Goal: Task Accomplishment & Management: Complete application form

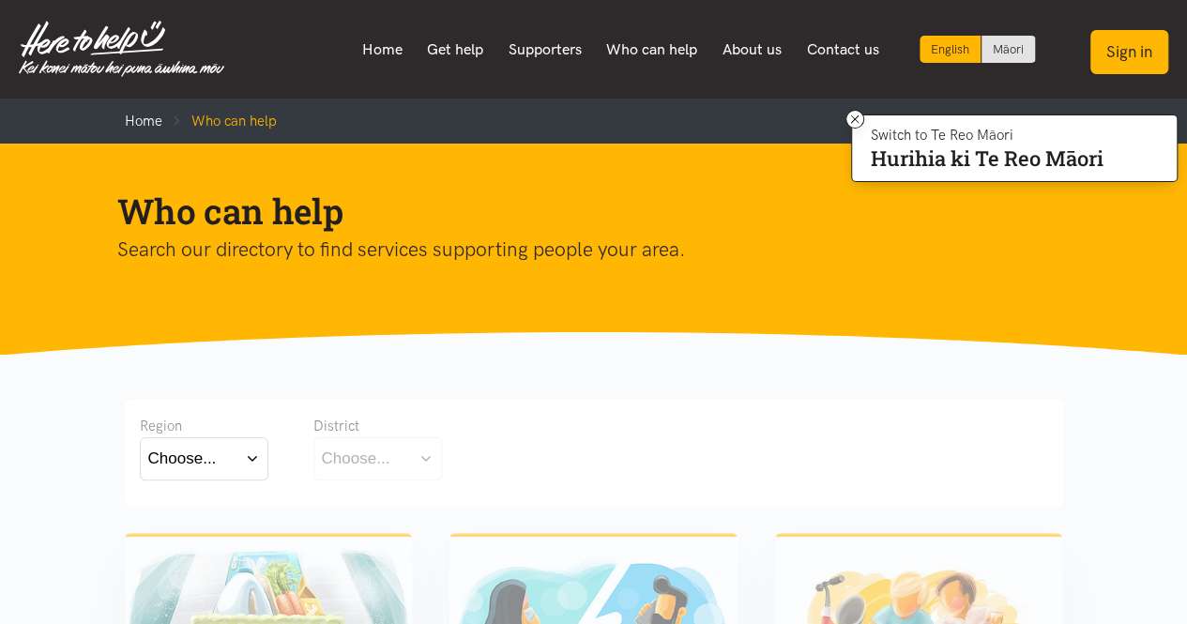
click at [1128, 46] on button "Sign in" at bounding box center [1129, 52] width 78 height 44
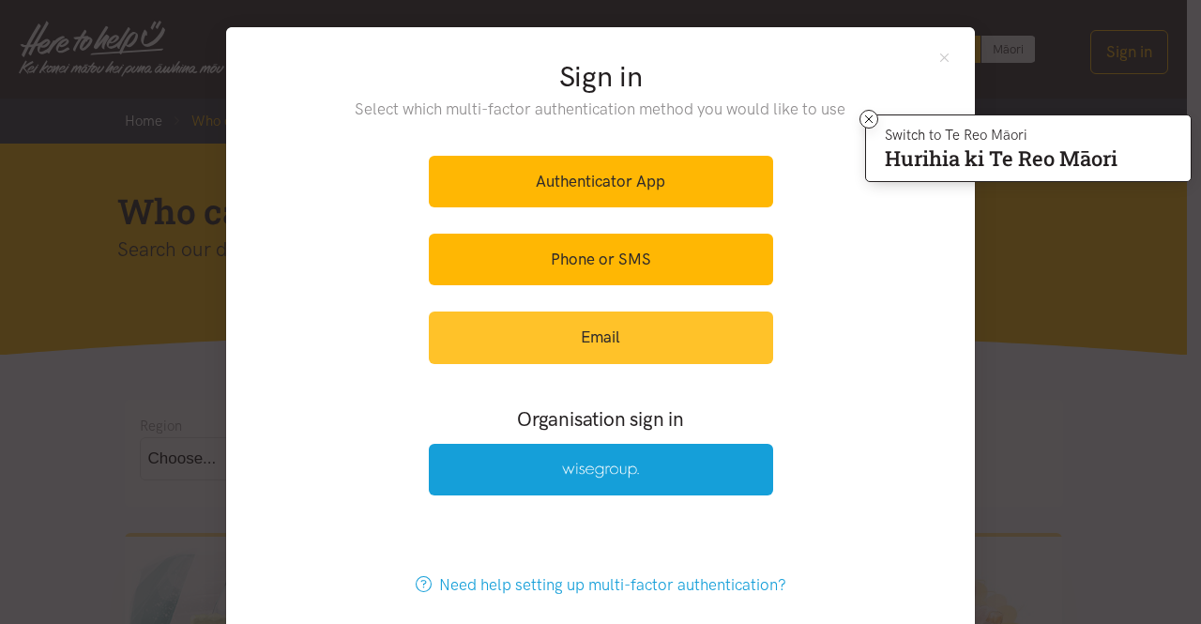
click at [553, 324] on link "Email" at bounding box center [601, 337] width 344 height 52
click at [595, 334] on link "Email" at bounding box center [601, 337] width 344 height 52
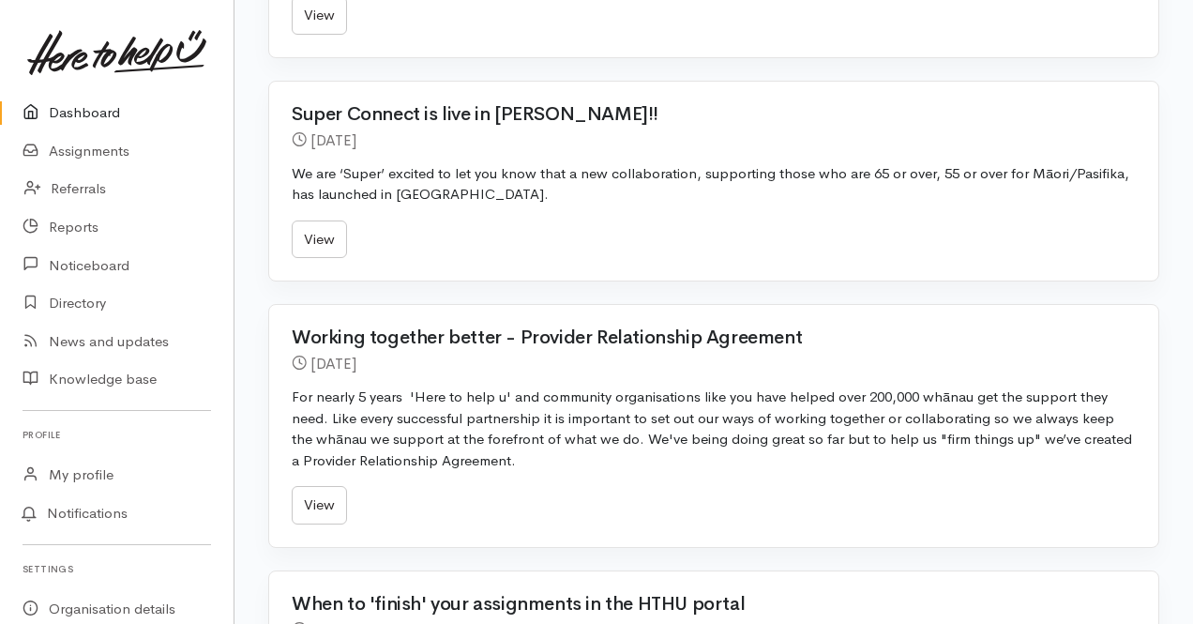
scroll to position [751, 0]
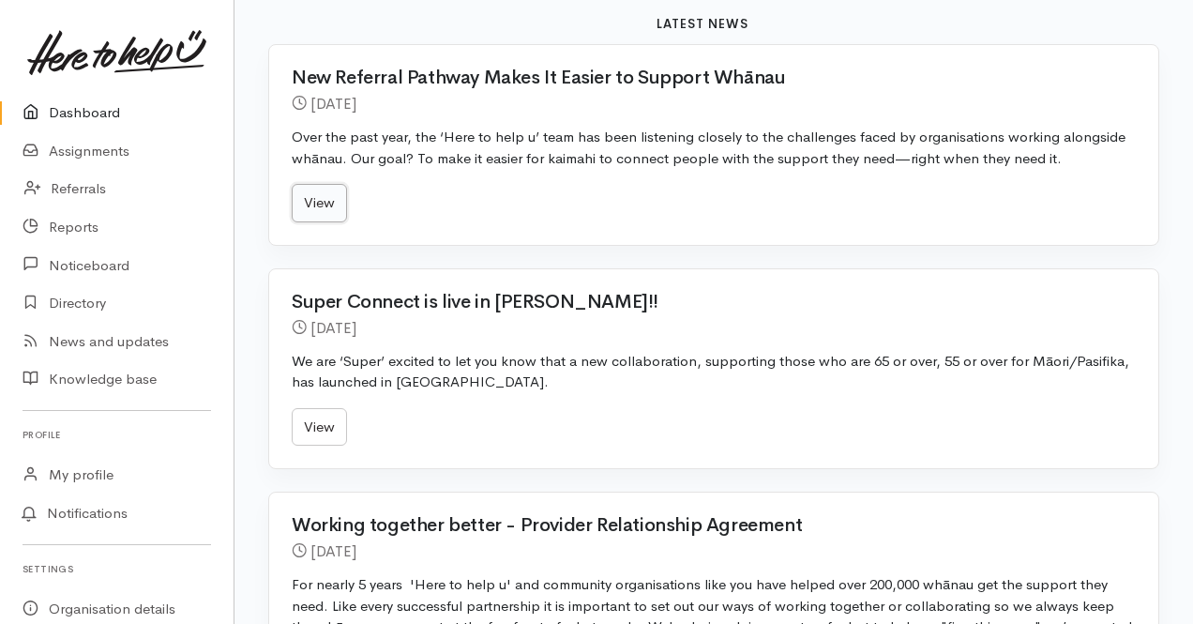
click at [310, 190] on link "View" at bounding box center [319, 203] width 55 height 38
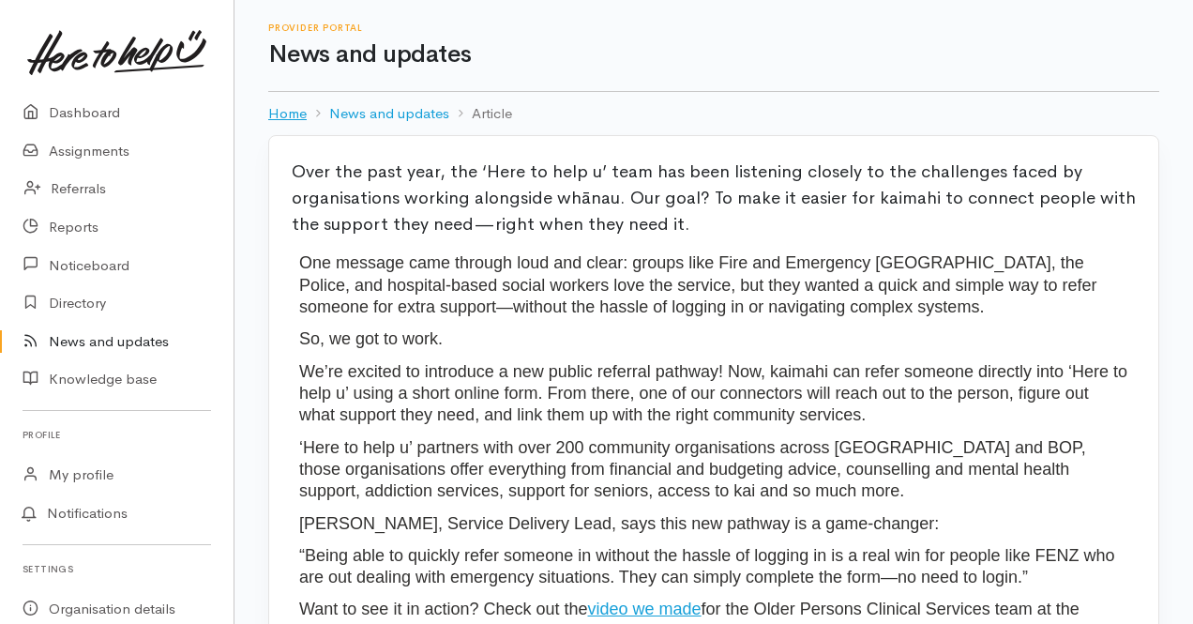
click at [280, 112] on link "Home" at bounding box center [287, 114] width 38 height 22
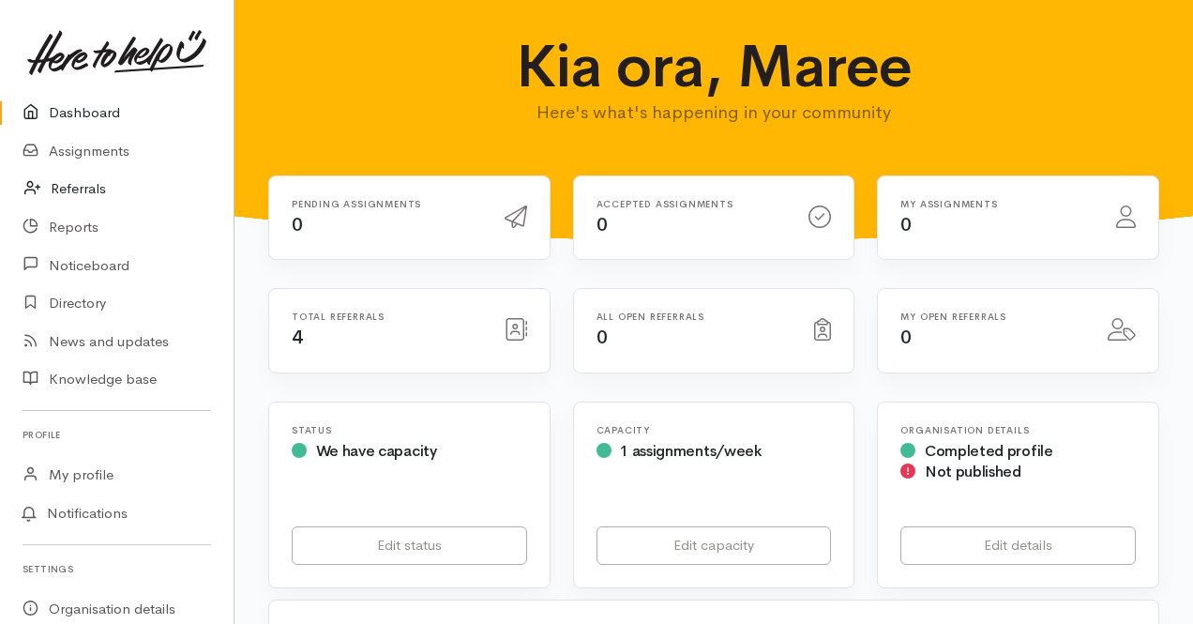
click at [64, 187] on link "Referrals" at bounding box center [117, 189] width 234 height 38
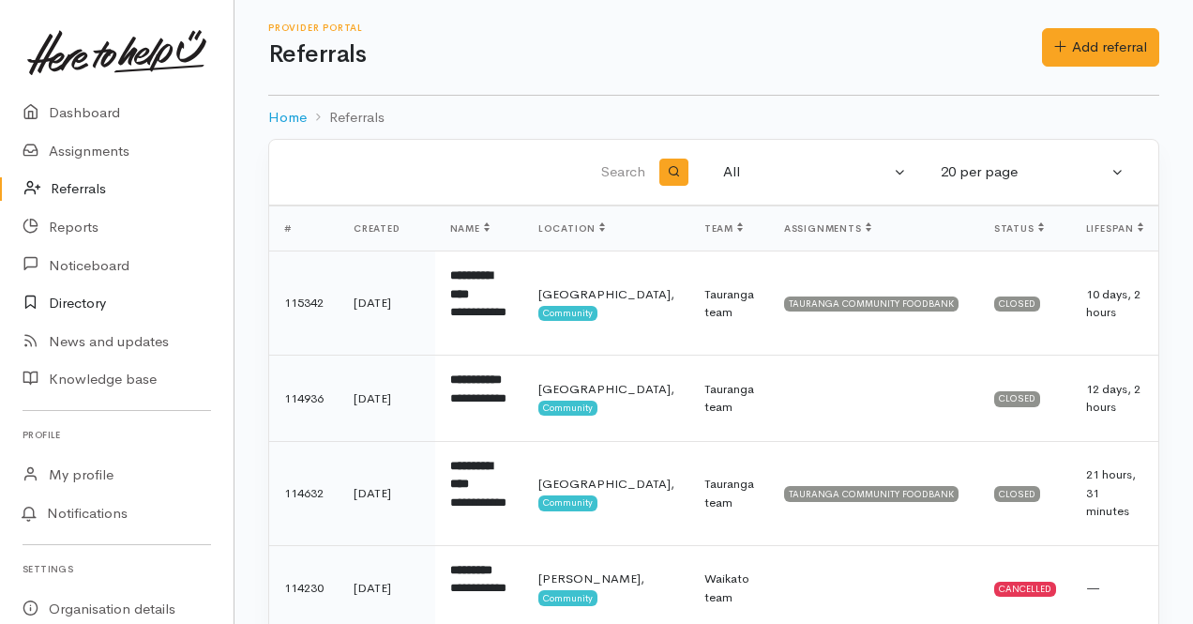
click at [71, 297] on link "Directory" at bounding box center [117, 303] width 234 height 38
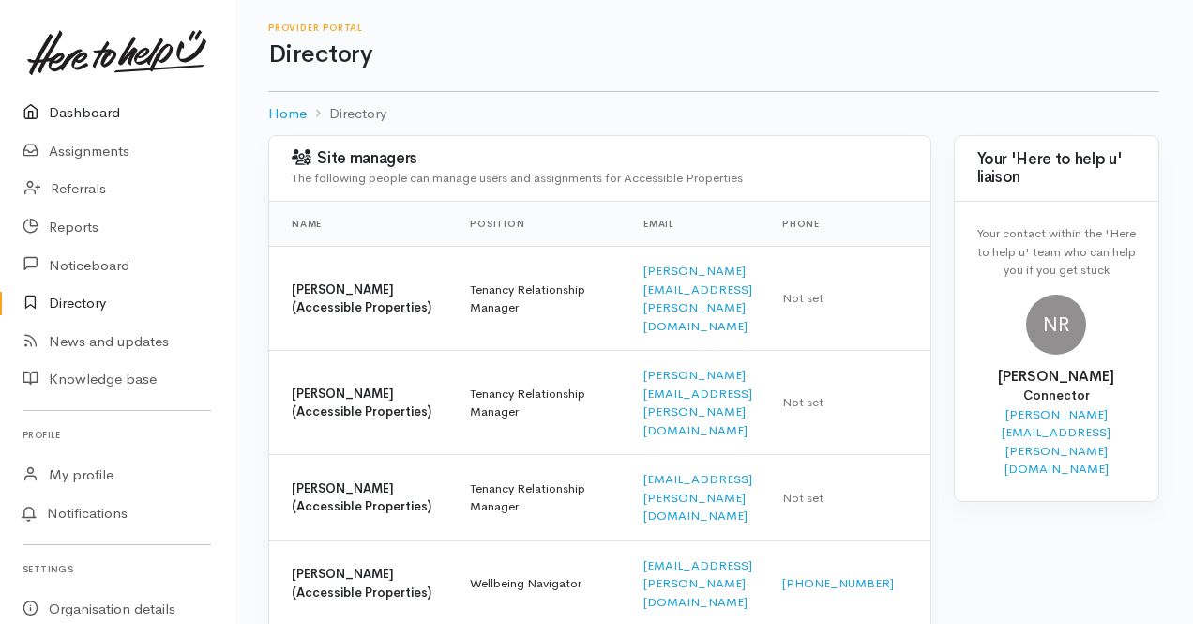
click at [71, 108] on link "Dashboard" at bounding box center [117, 113] width 234 height 38
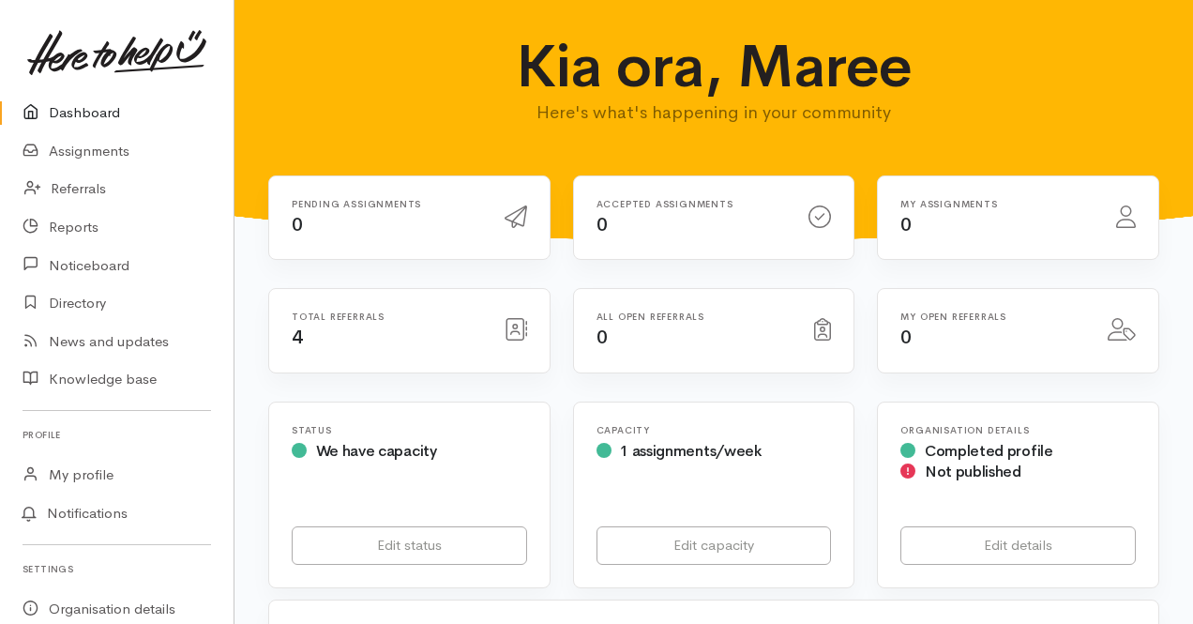
click at [304, 320] on h6 "Total referrals" at bounding box center [387, 316] width 190 height 10
click at [509, 328] on icon at bounding box center [516, 329] width 23 height 23
click at [71, 307] on link "Directory" at bounding box center [117, 303] width 234 height 38
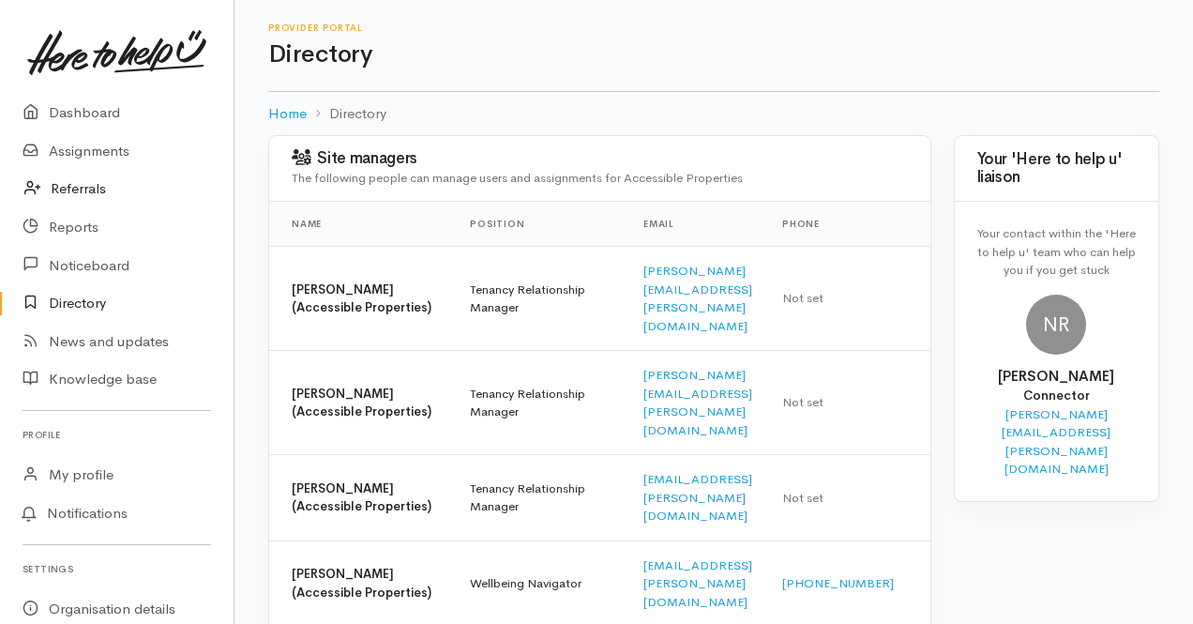
click at [54, 186] on link "Referrals" at bounding box center [117, 189] width 234 height 38
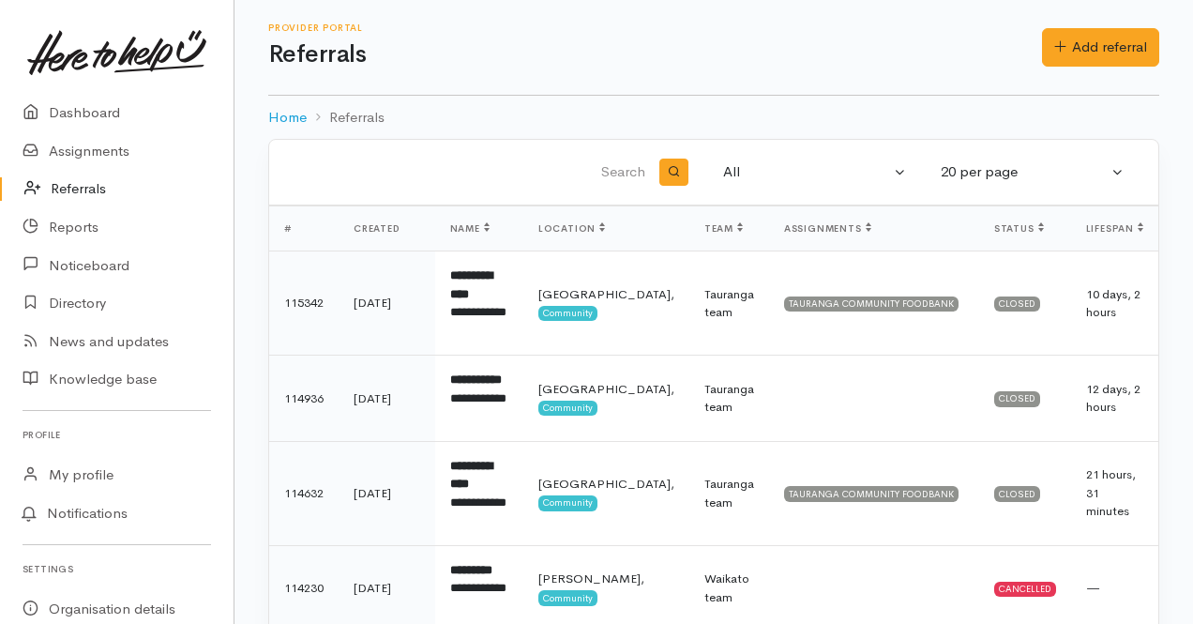
click at [28, 183] on icon at bounding box center [37, 188] width 26 height 23
click at [1118, 42] on link "Add referral" at bounding box center [1100, 47] width 117 height 38
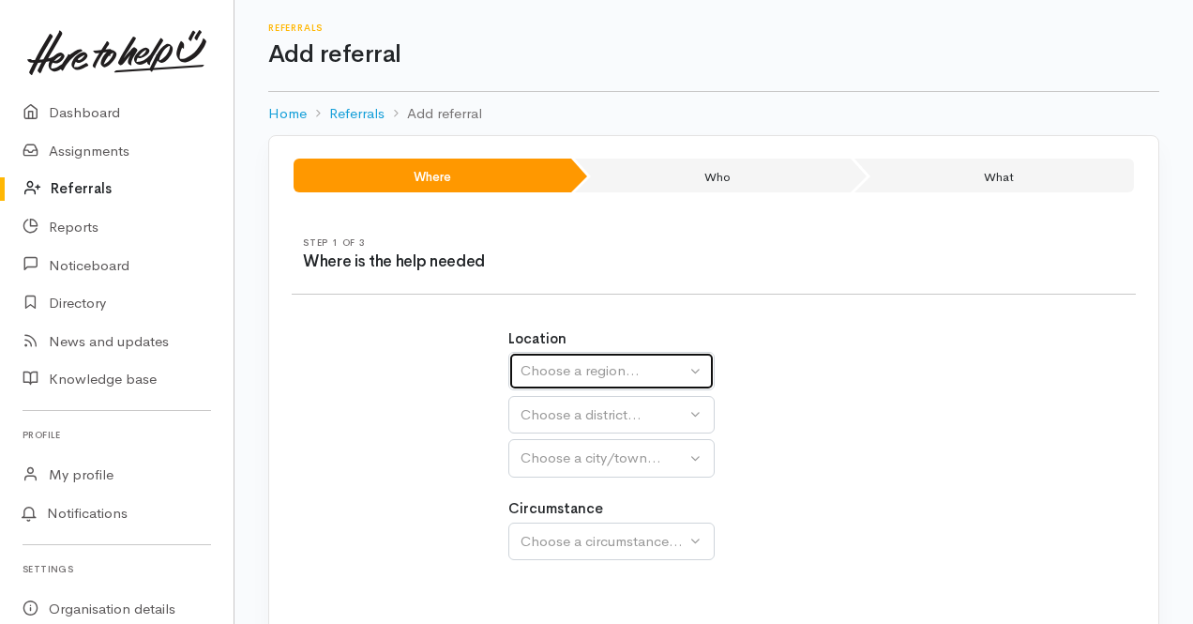
drag, startPoint x: 697, startPoint y: 367, endPoint x: 676, endPoint y: 366, distance: 20.7
click at [697, 366] on button "Choose a region..." at bounding box center [612, 371] width 206 height 38
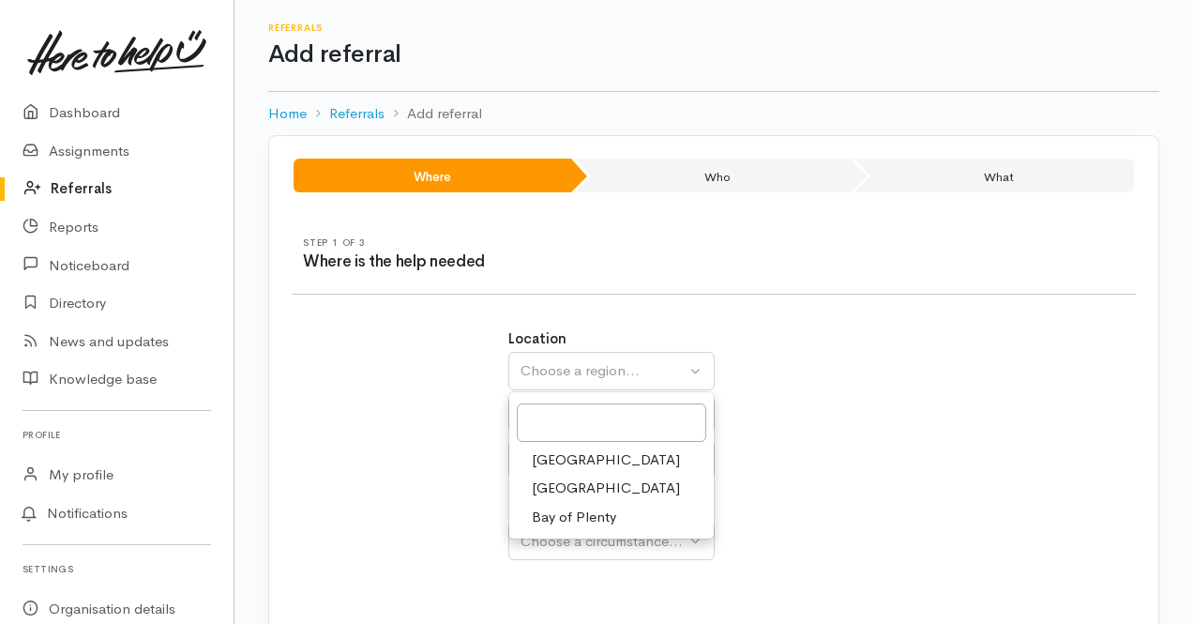
click at [584, 513] on span "Bay of Plenty" at bounding box center [574, 518] width 84 height 22
select select "4"
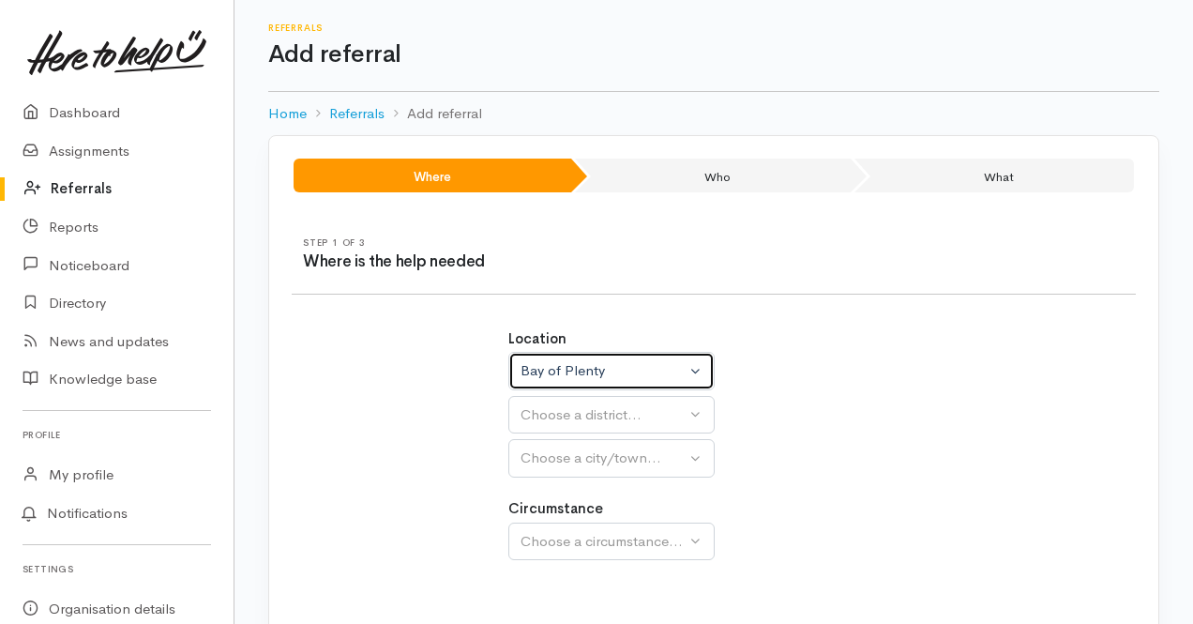
select select
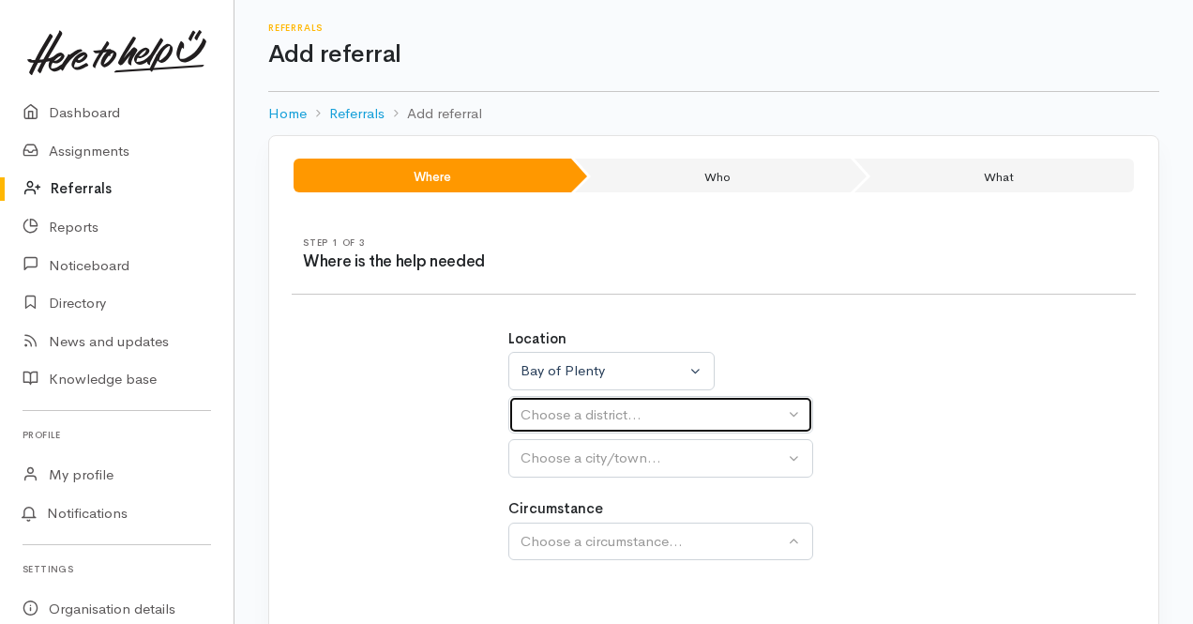
click at [792, 409] on button "Choose a district..." at bounding box center [661, 415] width 305 height 38
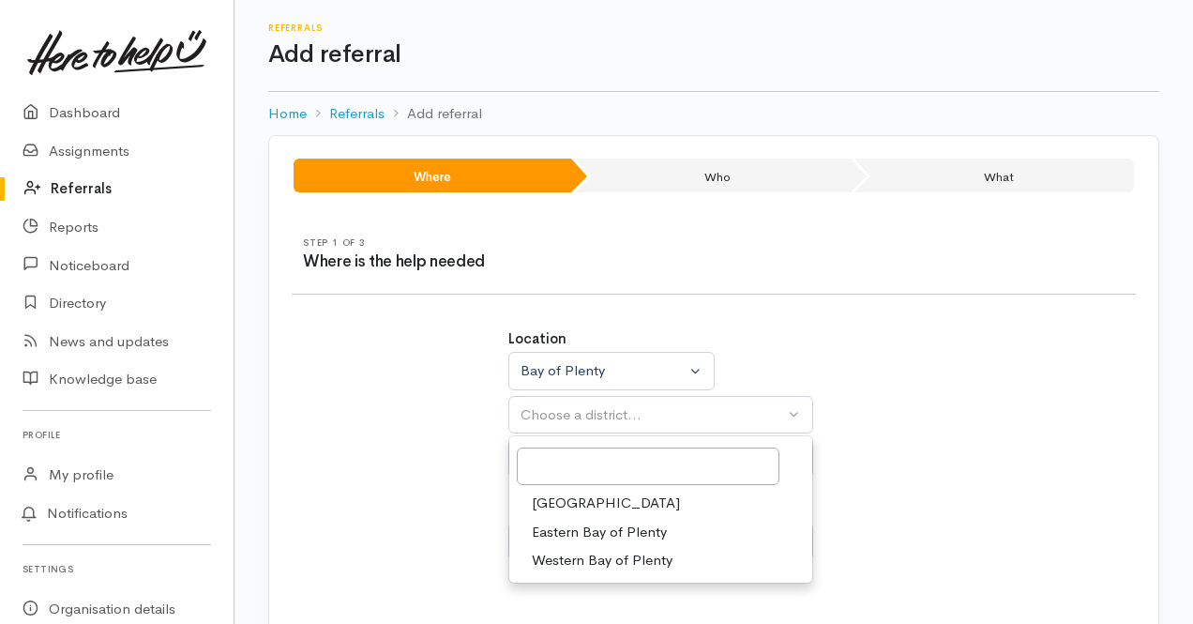
click at [562, 501] on span "[GEOGRAPHIC_DATA]" at bounding box center [606, 504] width 148 height 22
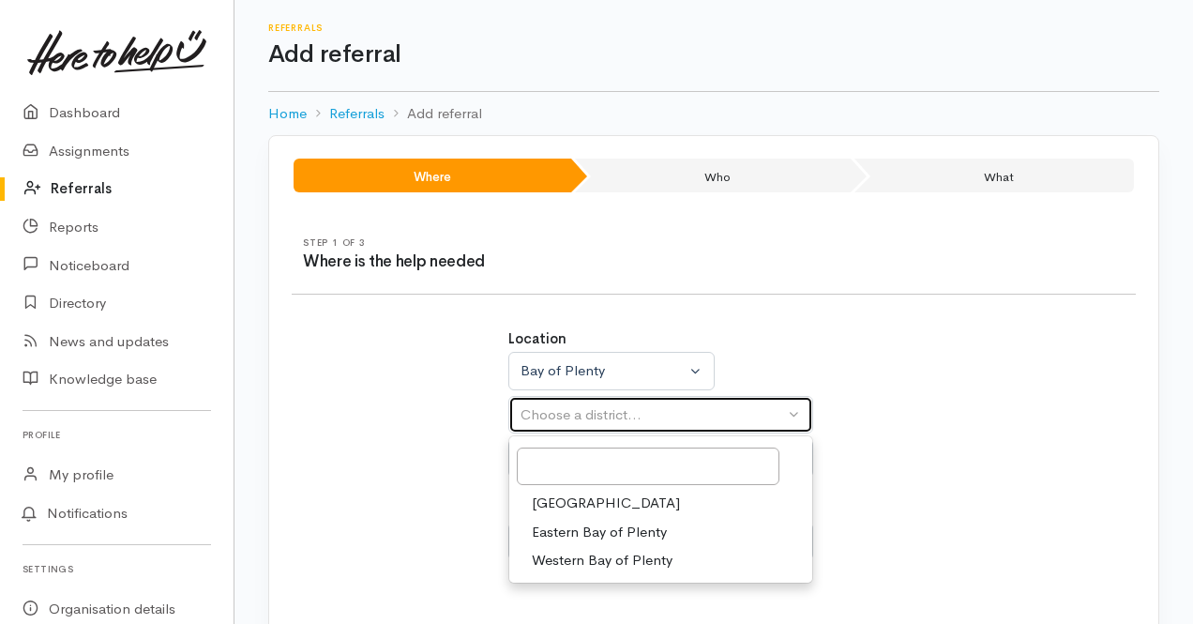
select select "6"
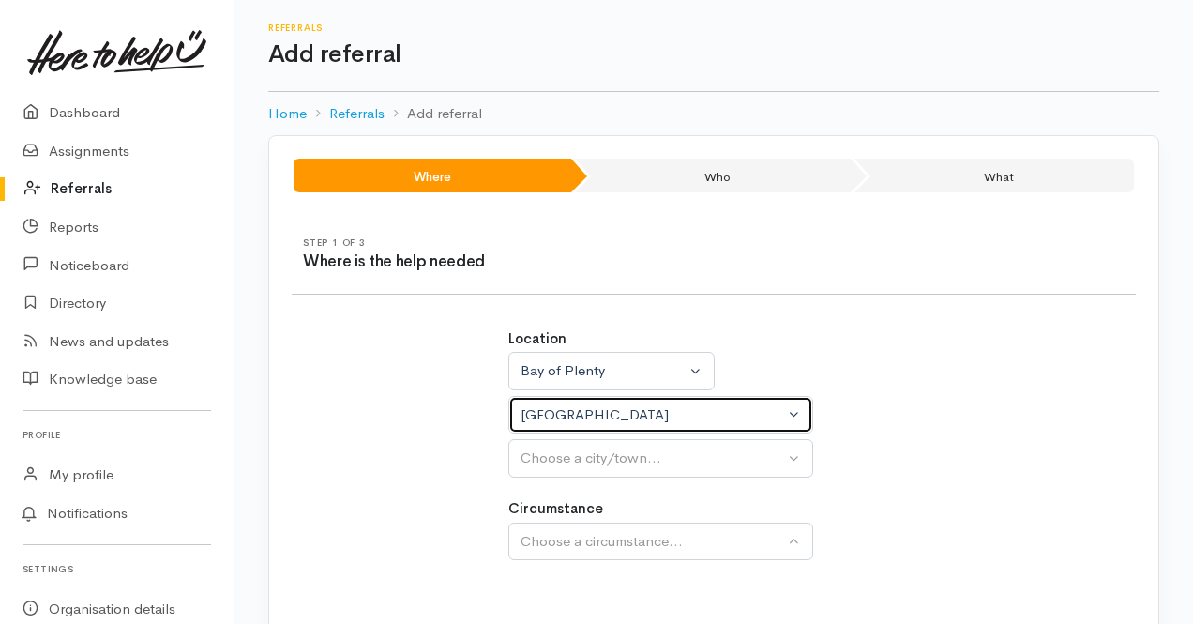
select select
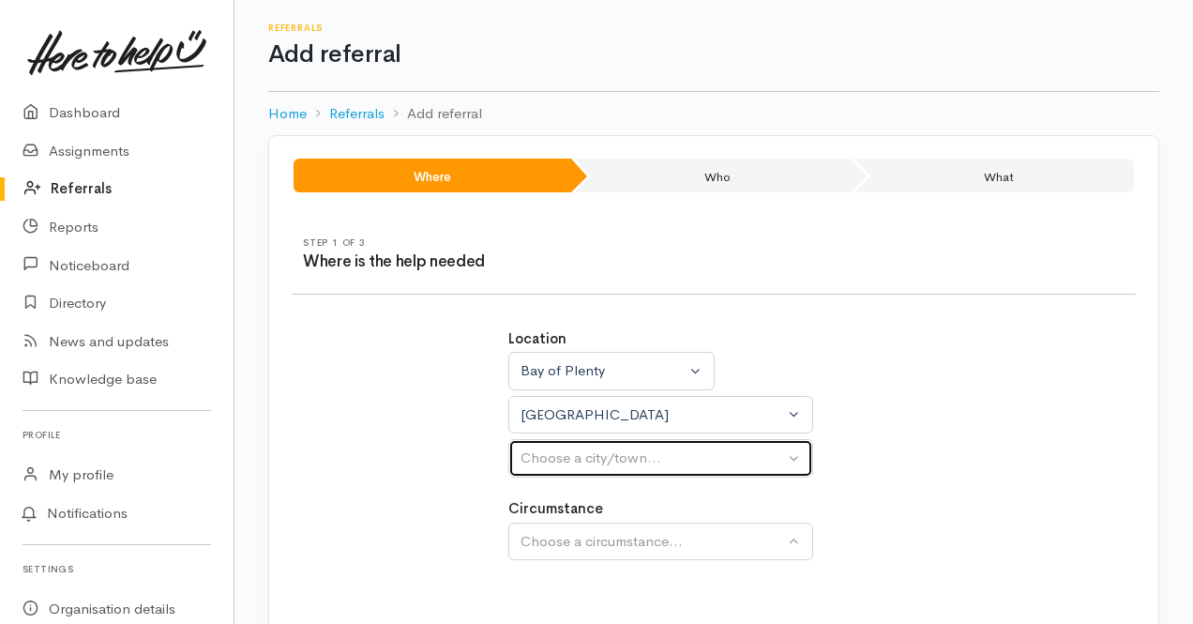
drag, startPoint x: 797, startPoint y: 456, endPoint x: 768, endPoint y: 449, distance: 29.8
click at [796, 452] on button "Choose a city/town..." at bounding box center [661, 458] width 305 height 38
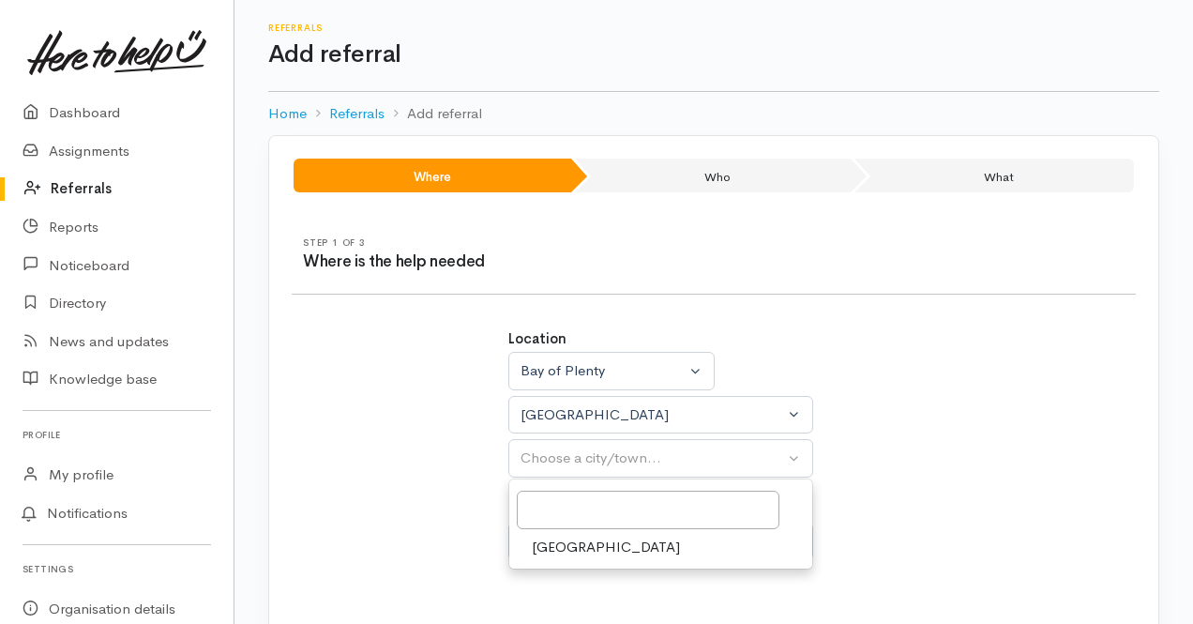
drag, startPoint x: 550, startPoint y: 544, endPoint x: 551, endPoint y: 519, distance: 25.3
click at [551, 539] on span "[GEOGRAPHIC_DATA]" at bounding box center [606, 548] width 148 height 22
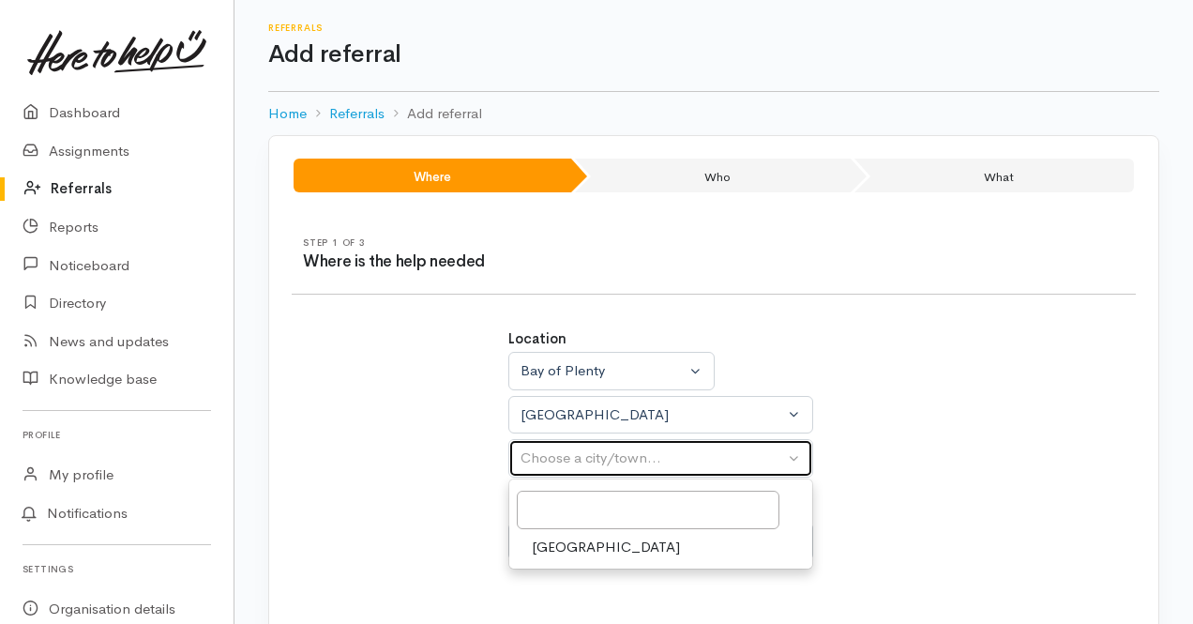
select select "4"
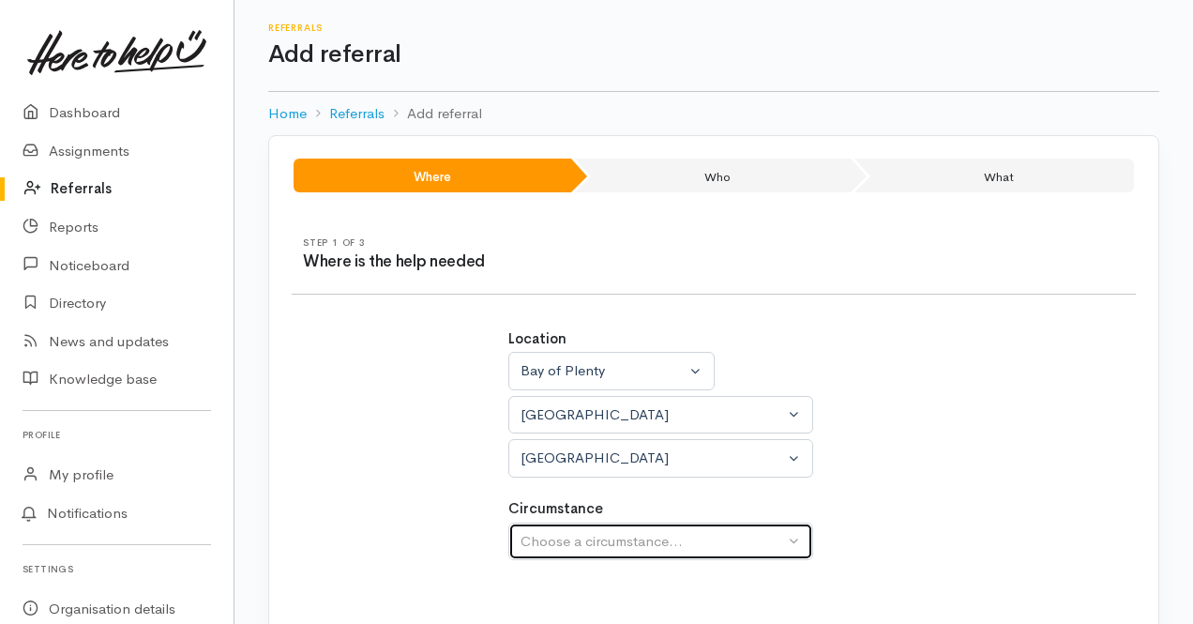
drag, startPoint x: 790, startPoint y: 535, endPoint x: 777, endPoint y: 520, distance: 19.9
click at [788, 530] on button "Choose a circumstance..." at bounding box center [661, 542] width 305 height 38
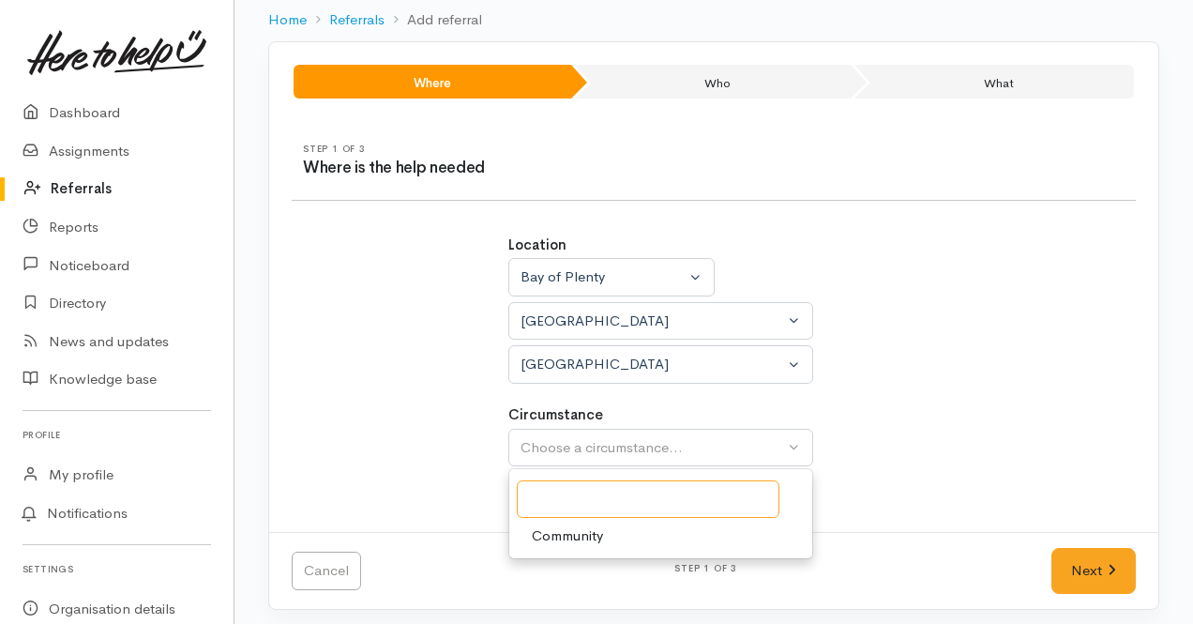
scroll to position [98, 0]
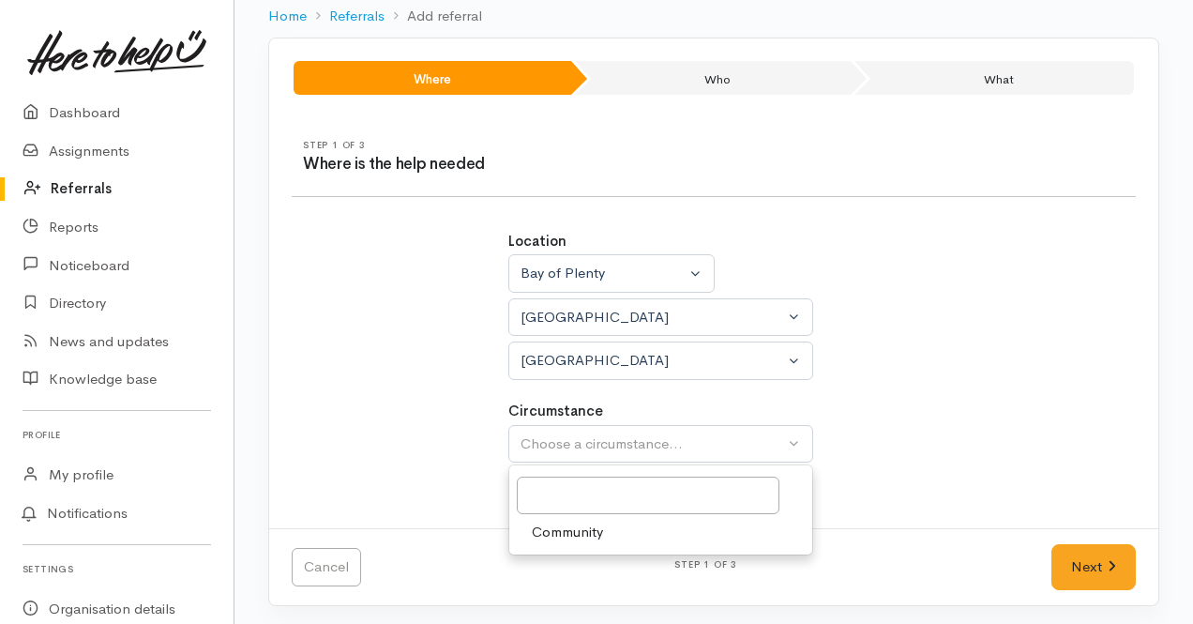
click at [558, 523] on span "Community" at bounding box center [567, 533] width 71 height 22
select select "2"
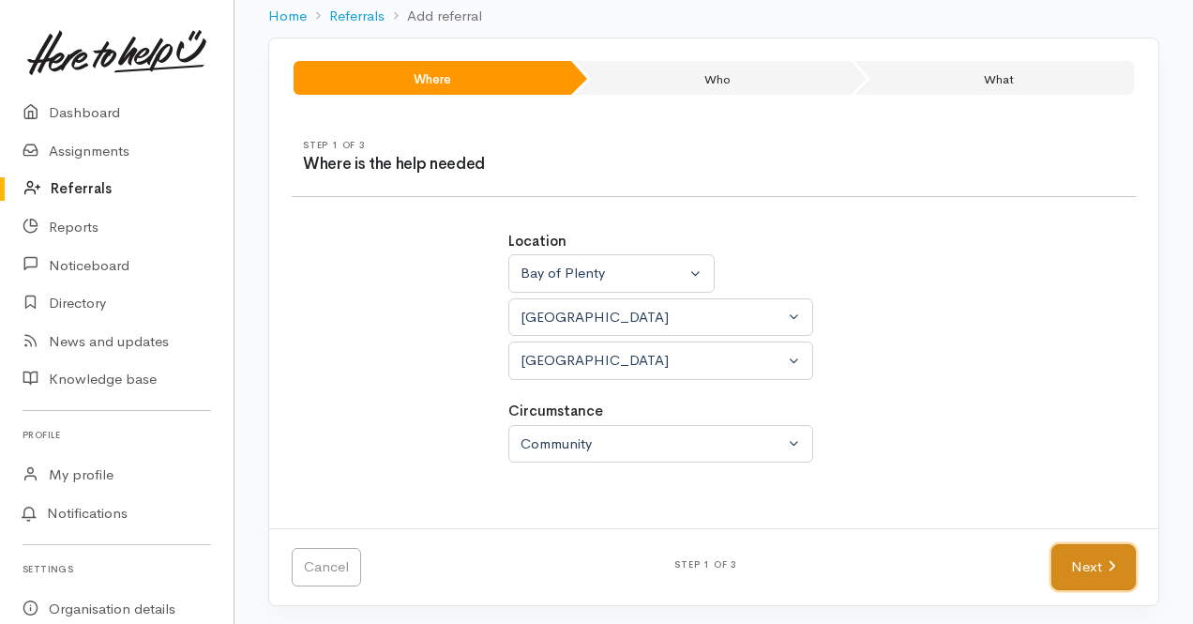
click at [1096, 554] on link "Next" at bounding box center [1094, 567] width 84 height 46
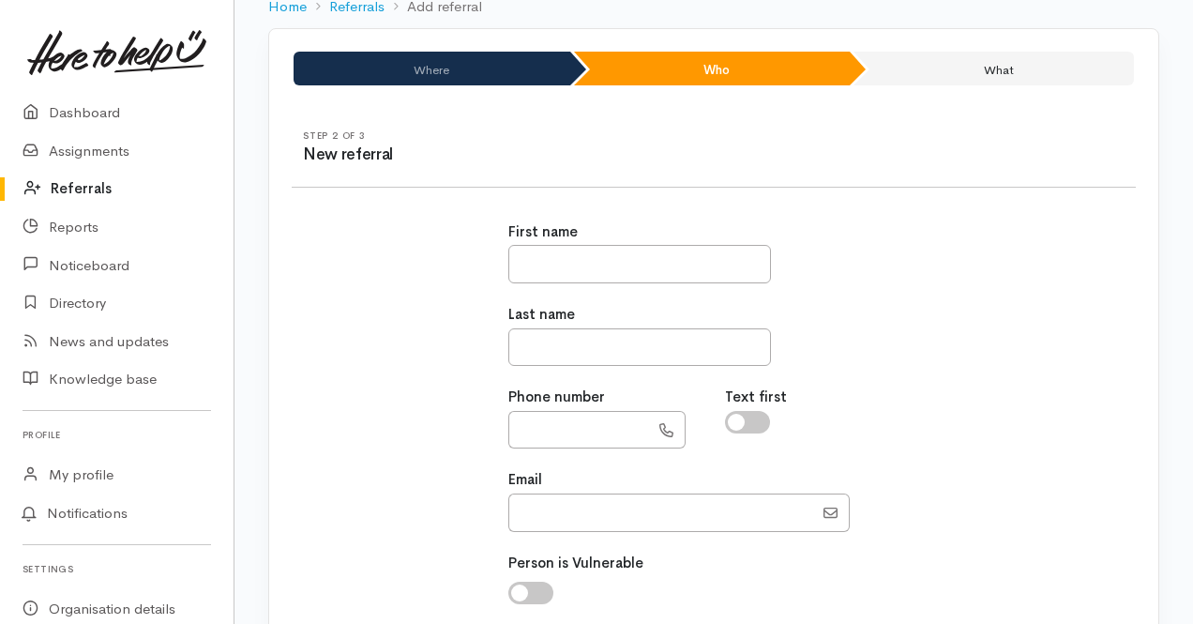
scroll to position [13, 0]
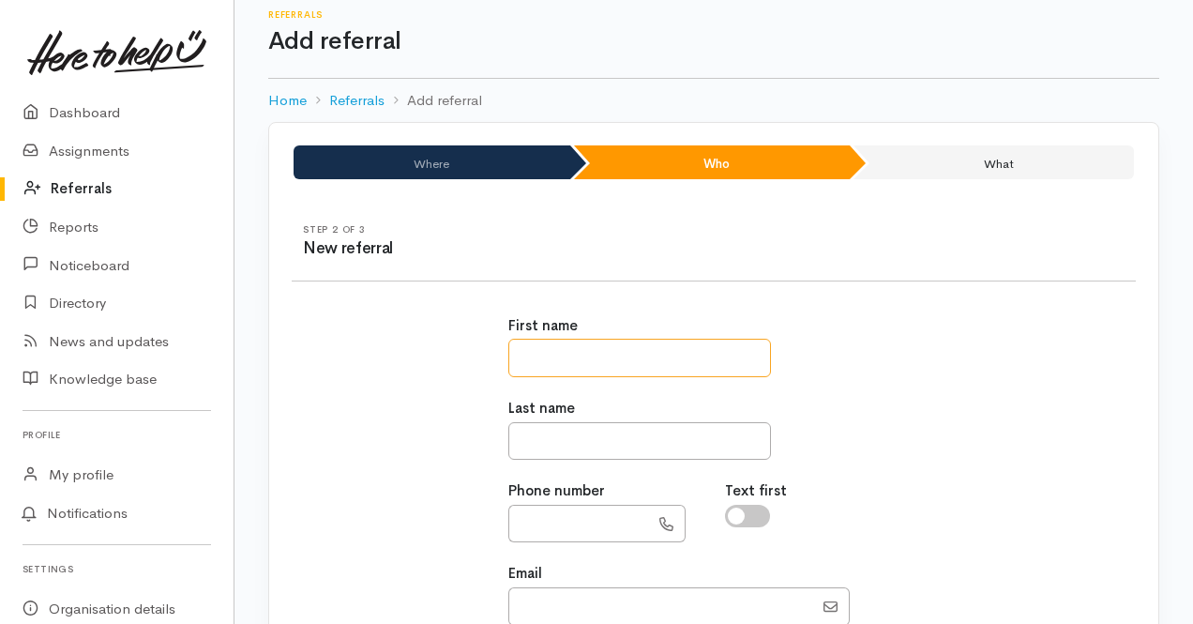
click at [539, 353] on input "text" at bounding box center [640, 358] width 263 height 38
type input "*******"
click at [552, 442] on input "text" at bounding box center [640, 441] width 263 height 38
type input "*****"
click at [665, 523] on icon at bounding box center [667, 524] width 14 height 14
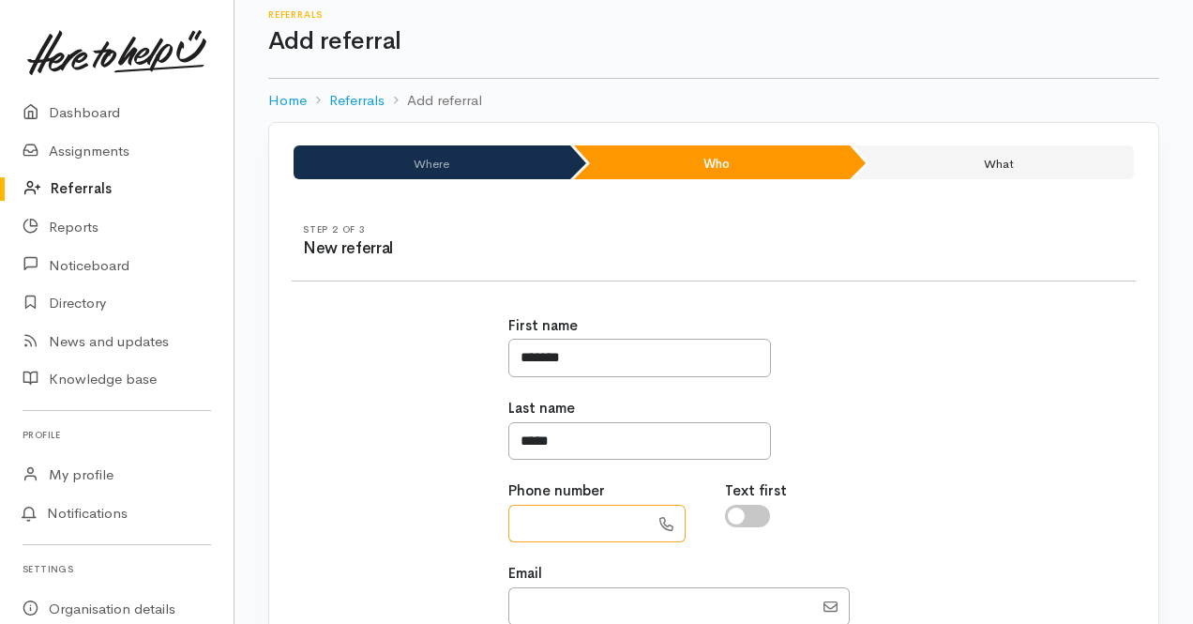
click at [565, 523] on input "text" at bounding box center [579, 524] width 141 height 38
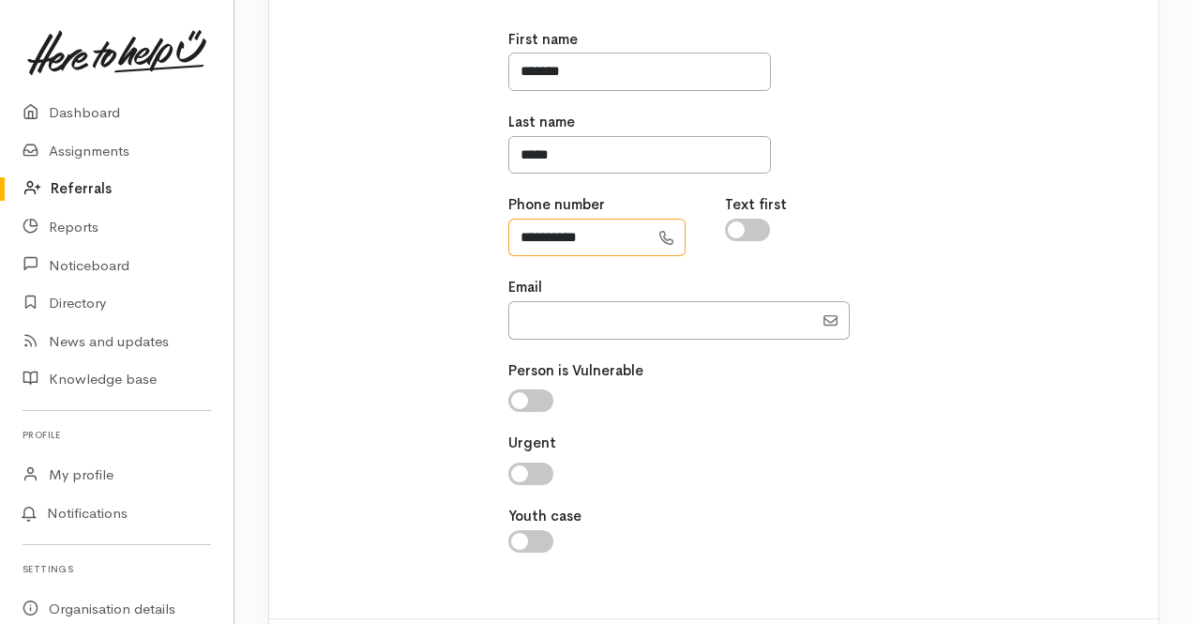
scroll to position [388, 0]
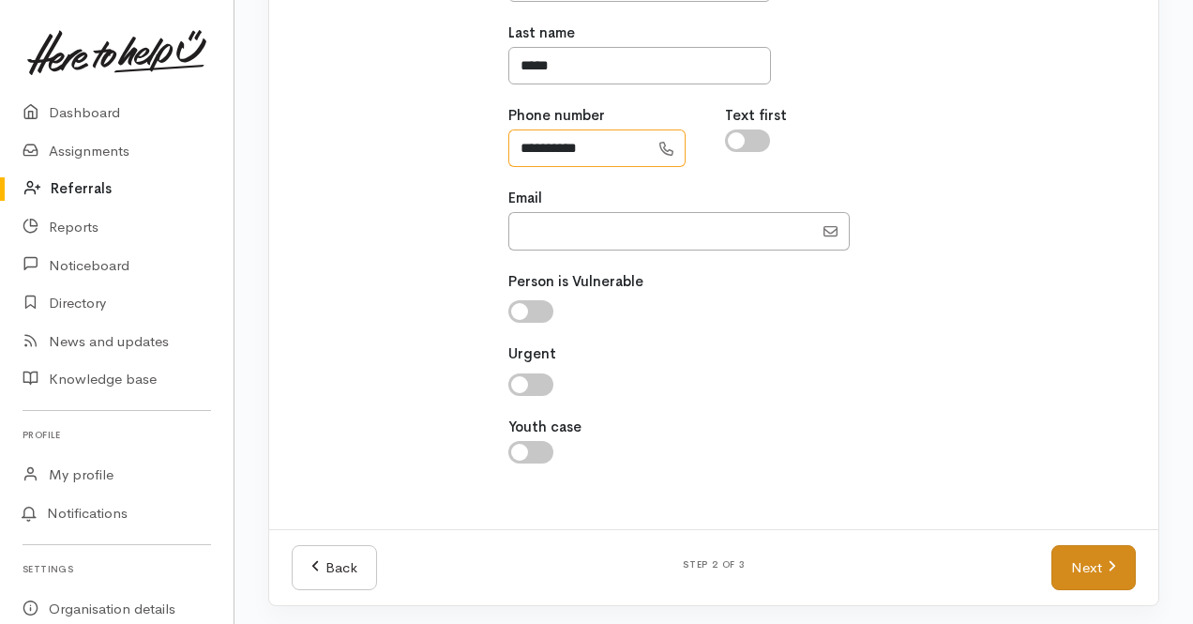
type input "**********"
click at [1088, 557] on link "Next" at bounding box center [1094, 568] width 84 height 46
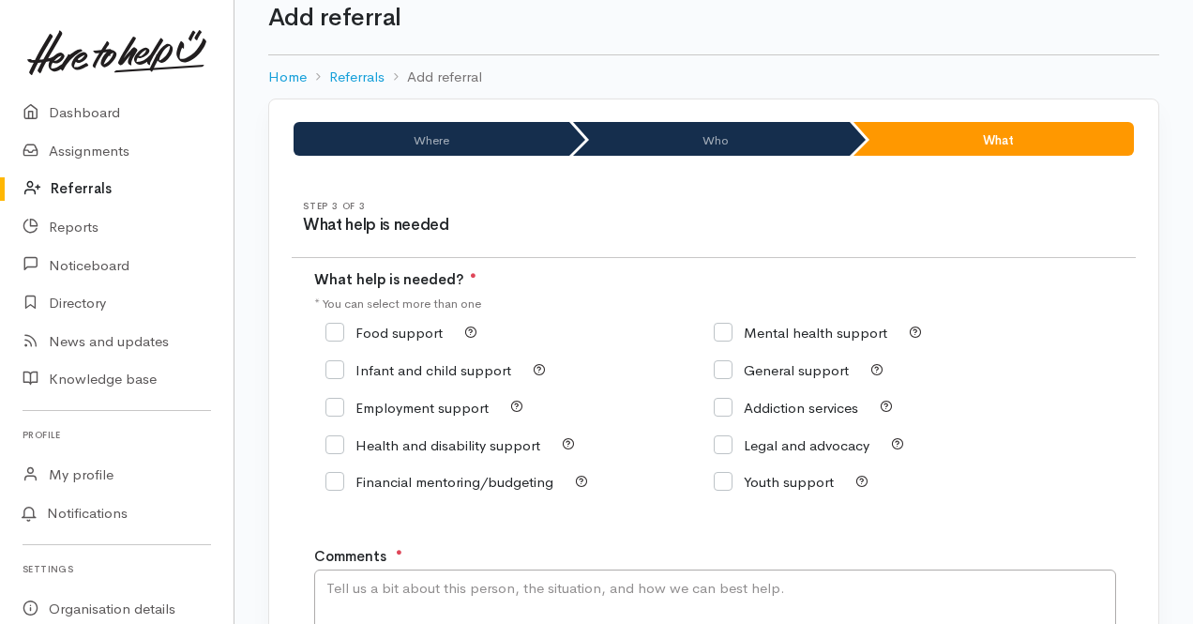
scroll to position [0, 0]
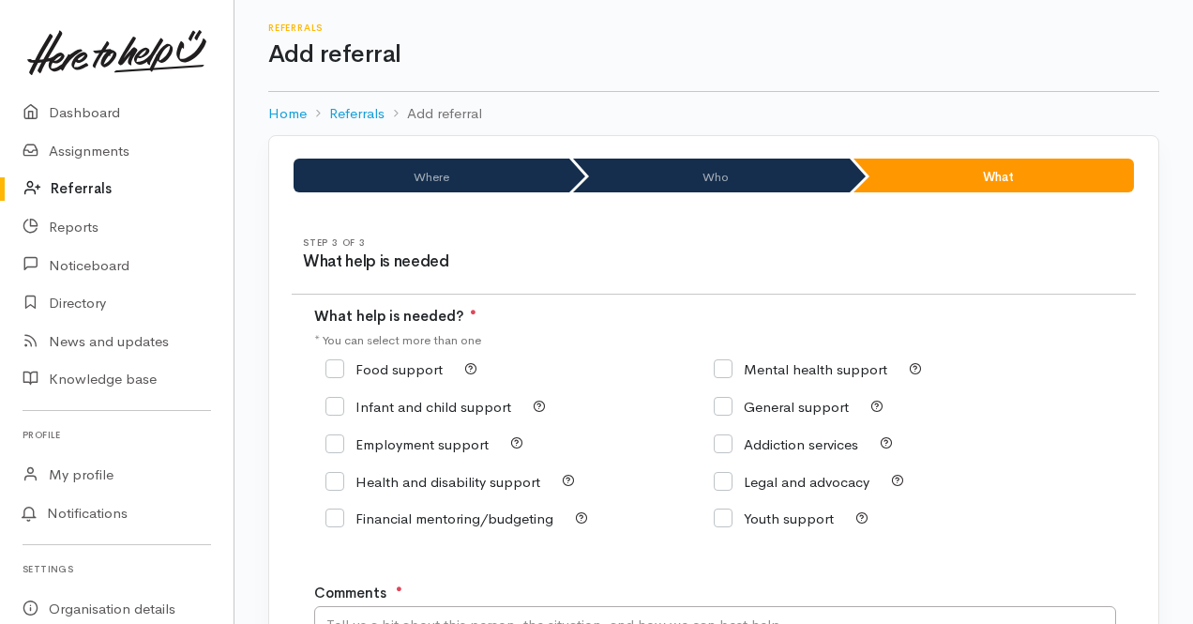
click at [339, 405] on input "Infant and child support" at bounding box center [419, 407] width 186 height 14
checkbox input "true"
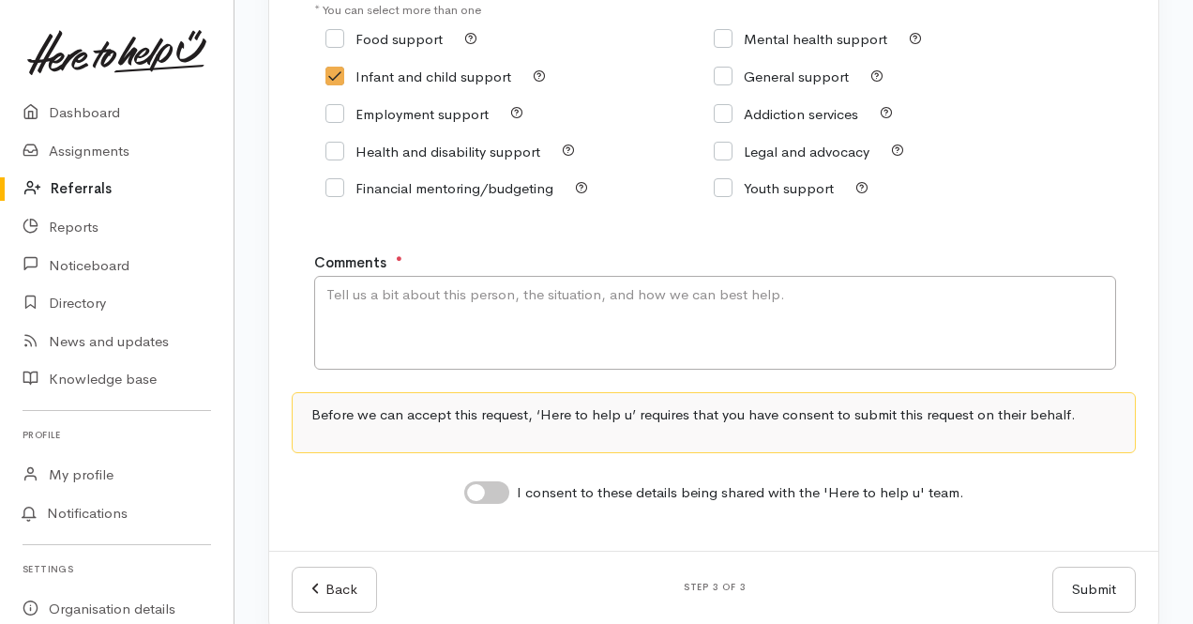
scroll to position [356, 0]
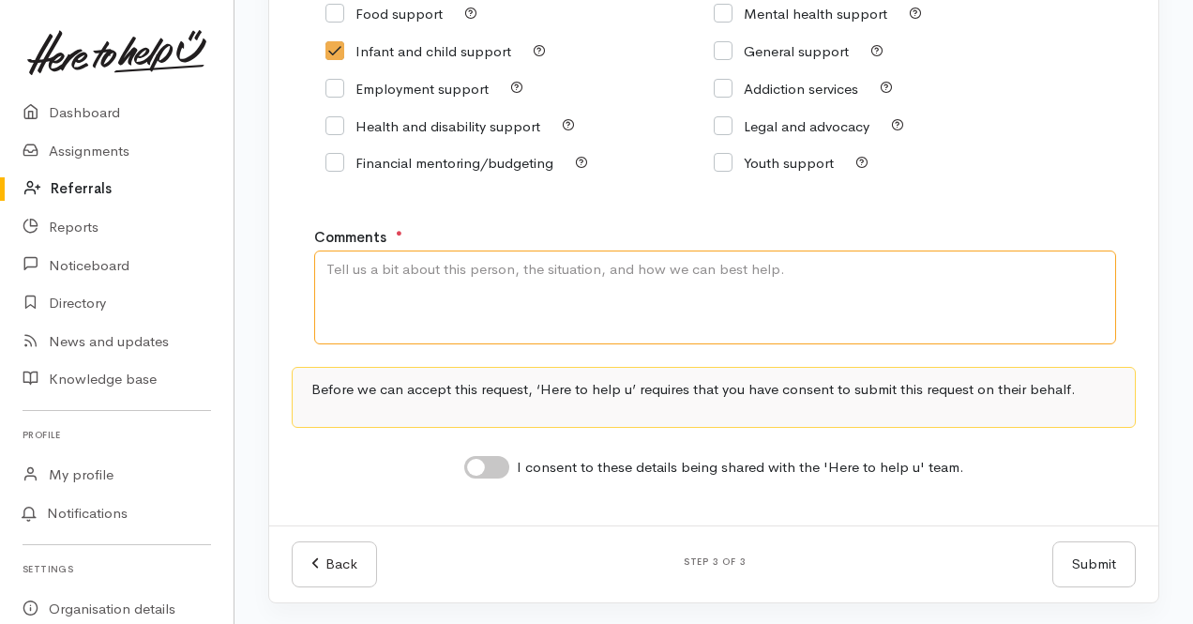
click at [353, 281] on textarea "Comments" at bounding box center [715, 297] width 802 height 94
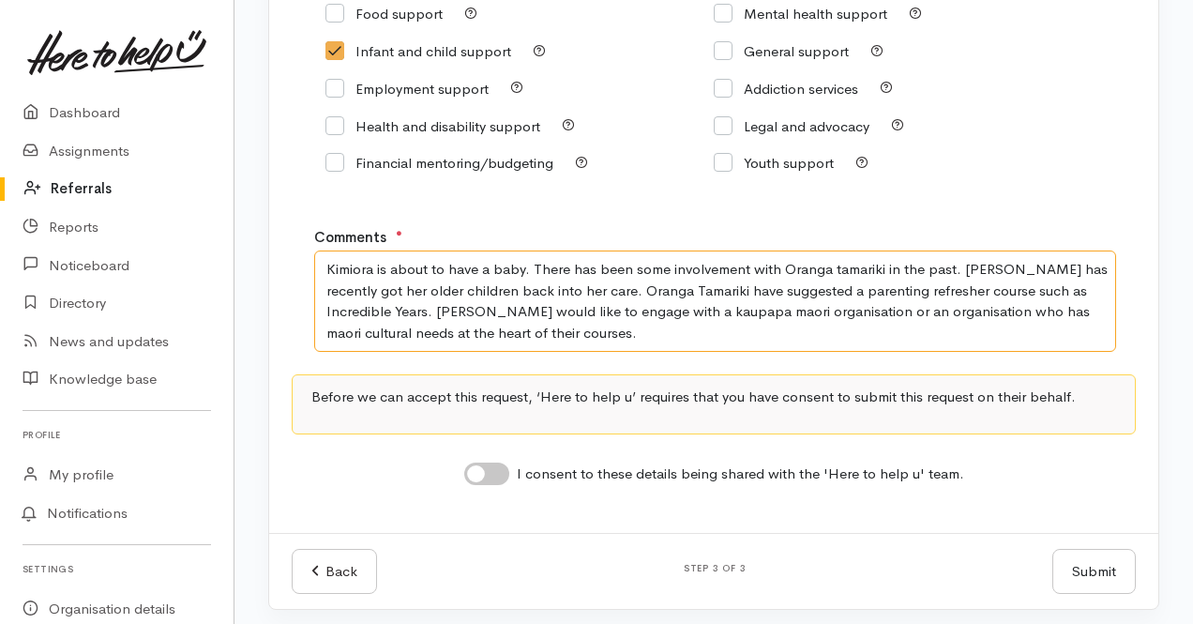
type textarea "Kimiora is about to have a baby. There has been some involvement with Oranga ta…"
click at [504, 466] on input "I consent to these details being shared with the 'Here to help u' team." at bounding box center [486, 474] width 45 height 23
checkbox input "true"
drag, startPoint x: 1104, startPoint y: 573, endPoint x: 1083, endPoint y: 553, distance: 29.9
click at [1101, 567] on button "Submit" at bounding box center [1094, 572] width 83 height 46
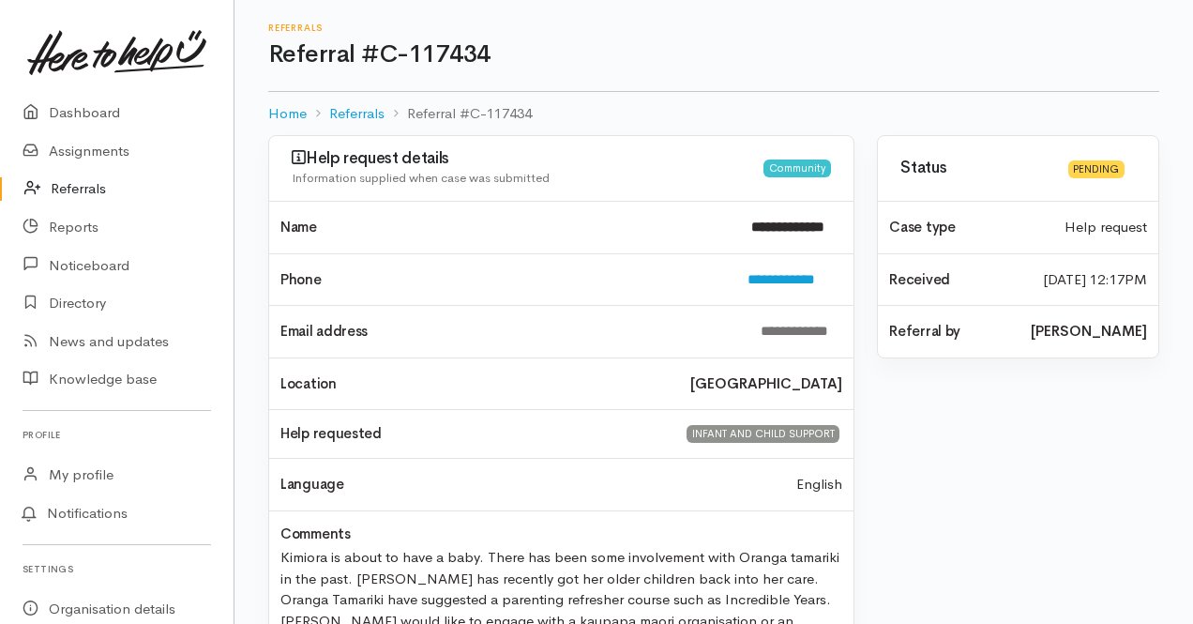
click at [162, 44] on img at bounding box center [116, 52] width 179 height 45
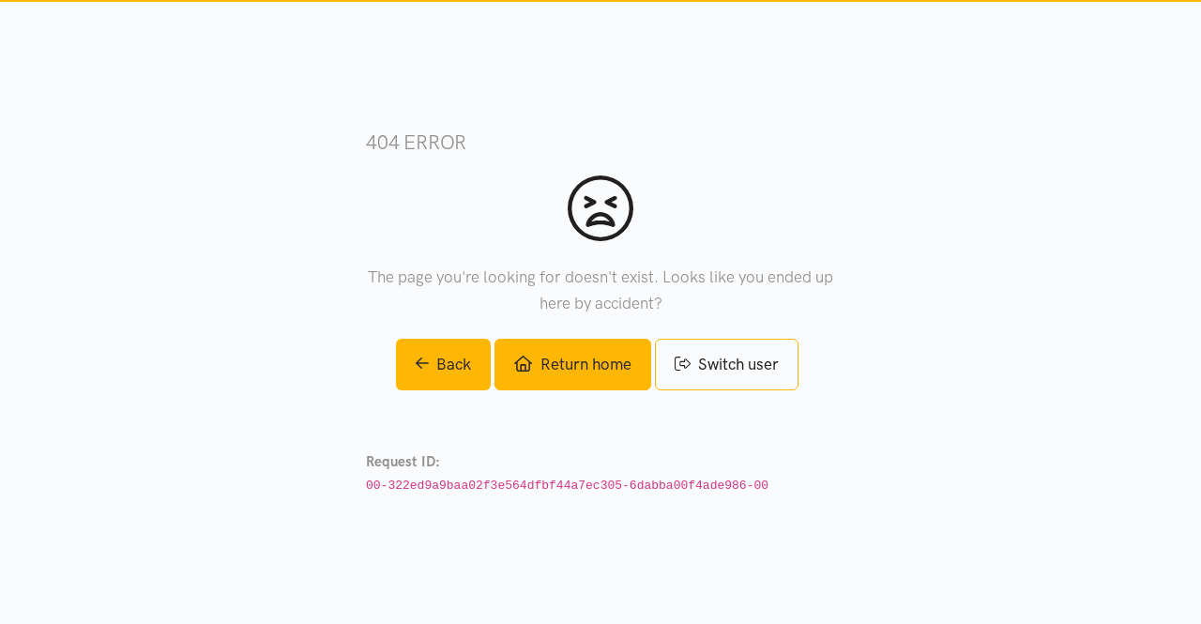
drag, startPoint x: 600, startPoint y: 361, endPoint x: 572, endPoint y: 360, distance: 27.2
click at [600, 360] on link "Return home" at bounding box center [572, 365] width 156 height 52
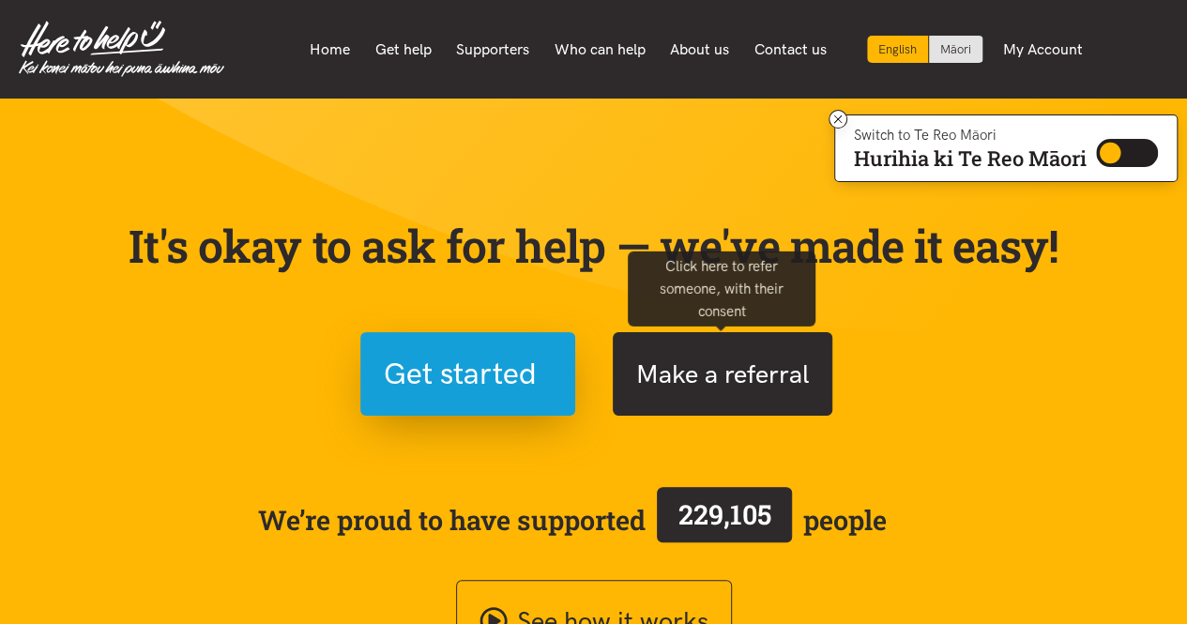
click at [676, 374] on button "Make a referral" at bounding box center [723, 373] width 220 height 83
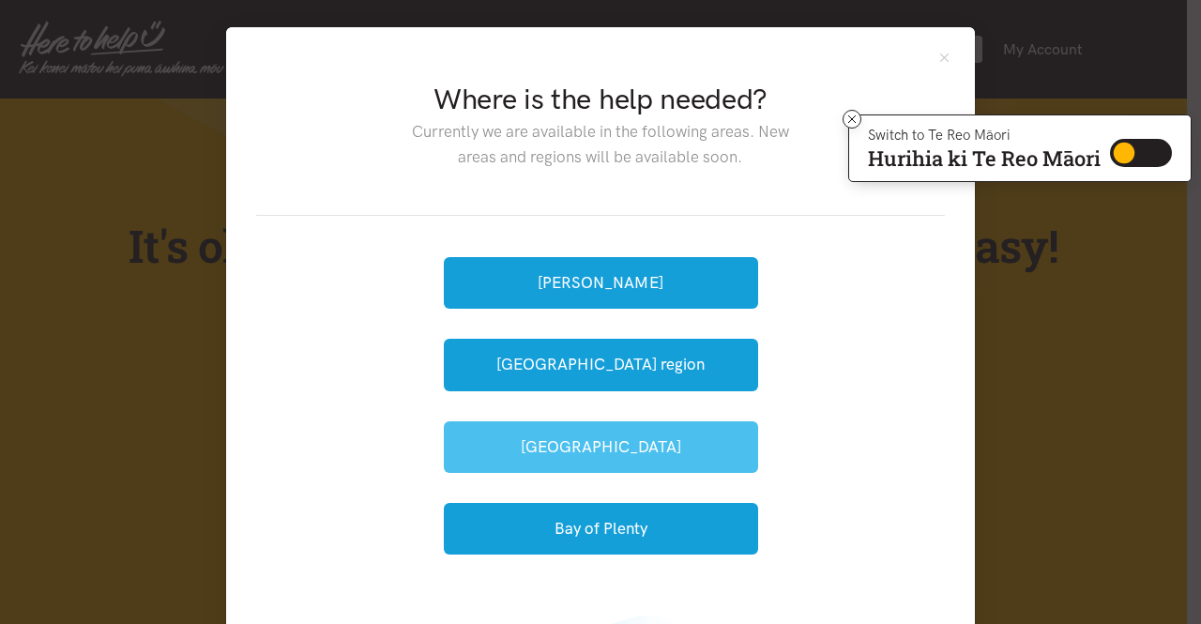
click at [547, 438] on button "[GEOGRAPHIC_DATA]" at bounding box center [601, 447] width 314 height 52
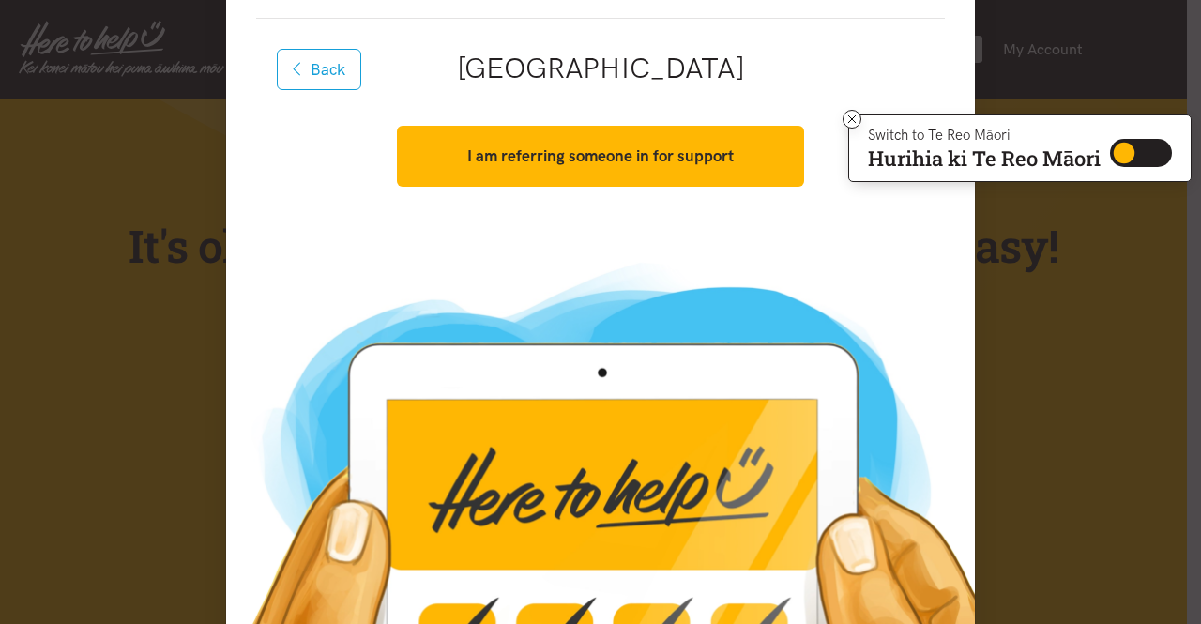
scroll to position [263, 0]
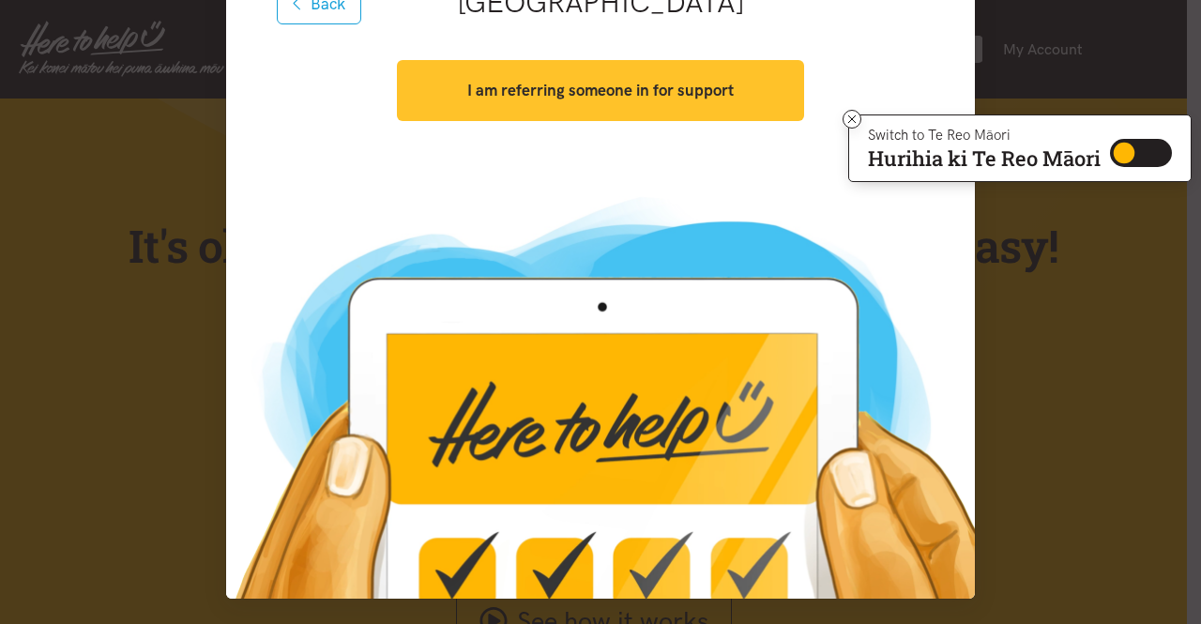
click at [555, 81] on strong "I am referring someone in for support" at bounding box center [600, 90] width 266 height 19
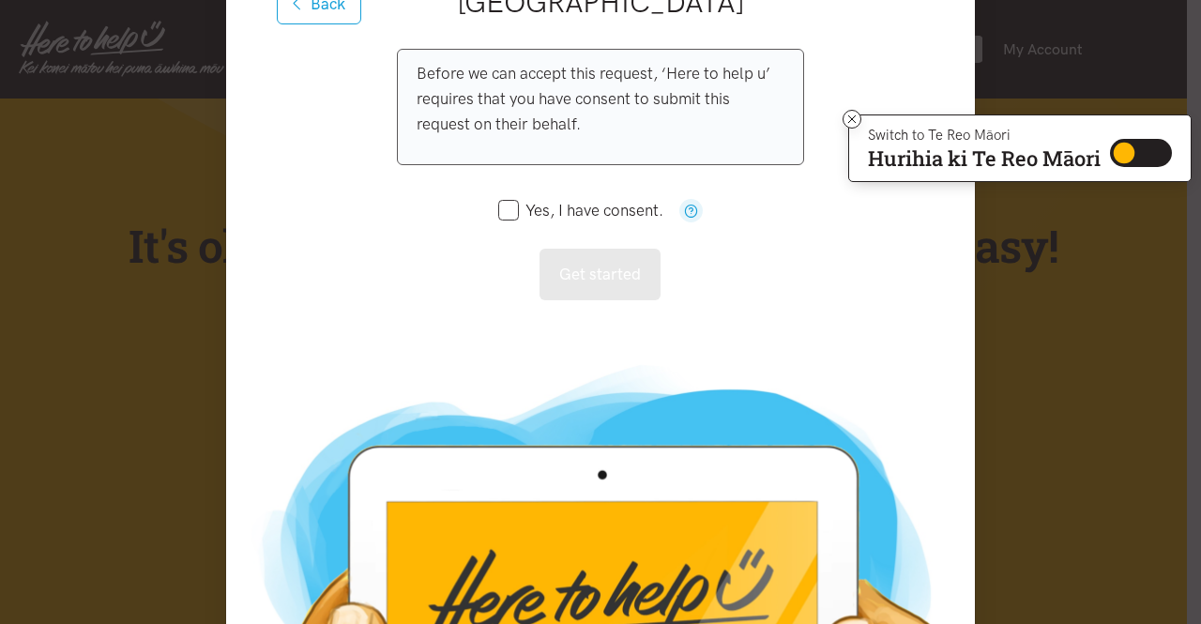
drag, startPoint x: 501, startPoint y: 205, endPoint x: 495, endPoint y: 237, distance: 32.4
click at [499, 204] on input "Yes, I have consent." at bounding box center [580, 211] width 165 height 16
checkbox input "true"
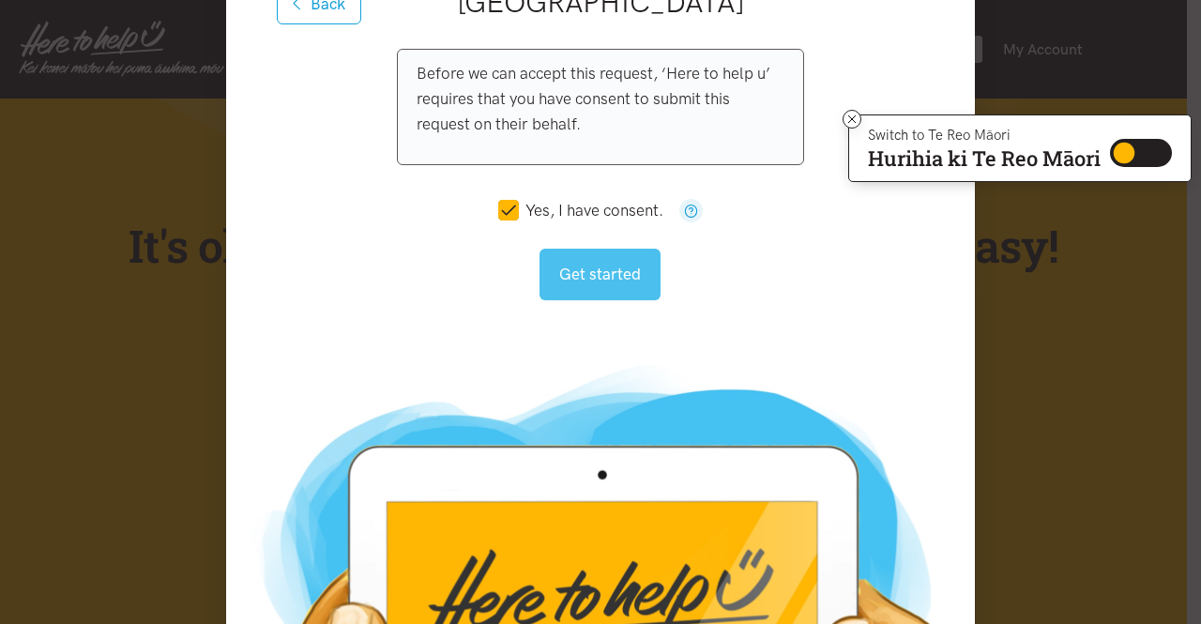
click at [563, 279] on button "Get started" at bounding box center [599, 275] width 121 height 52
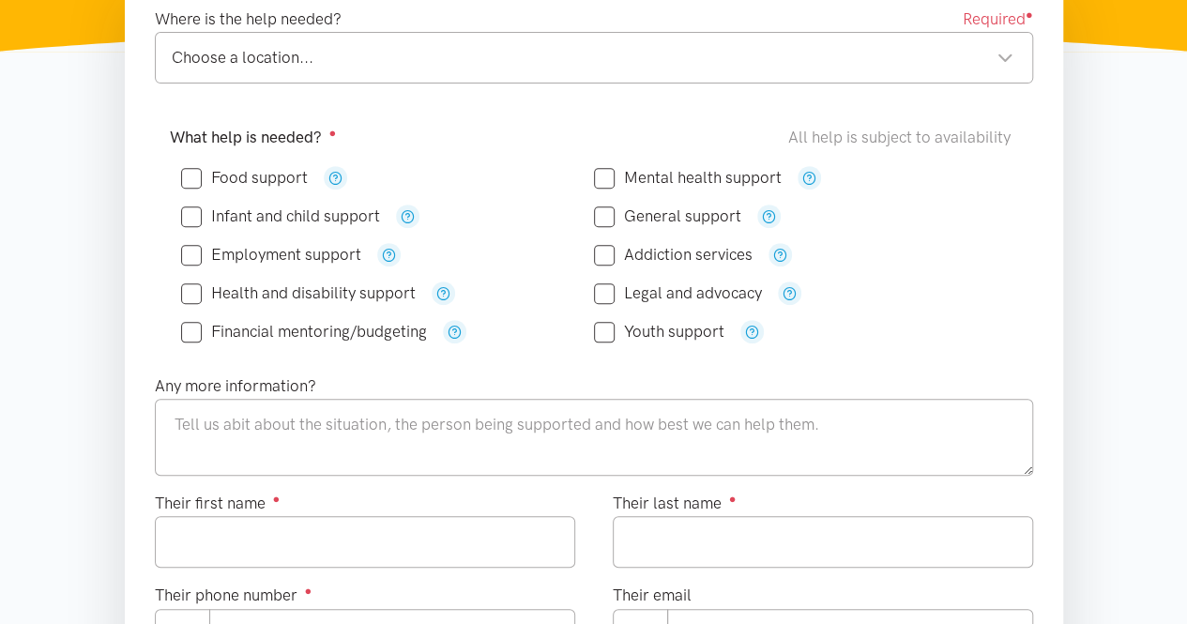
scroll to position [375, 0]
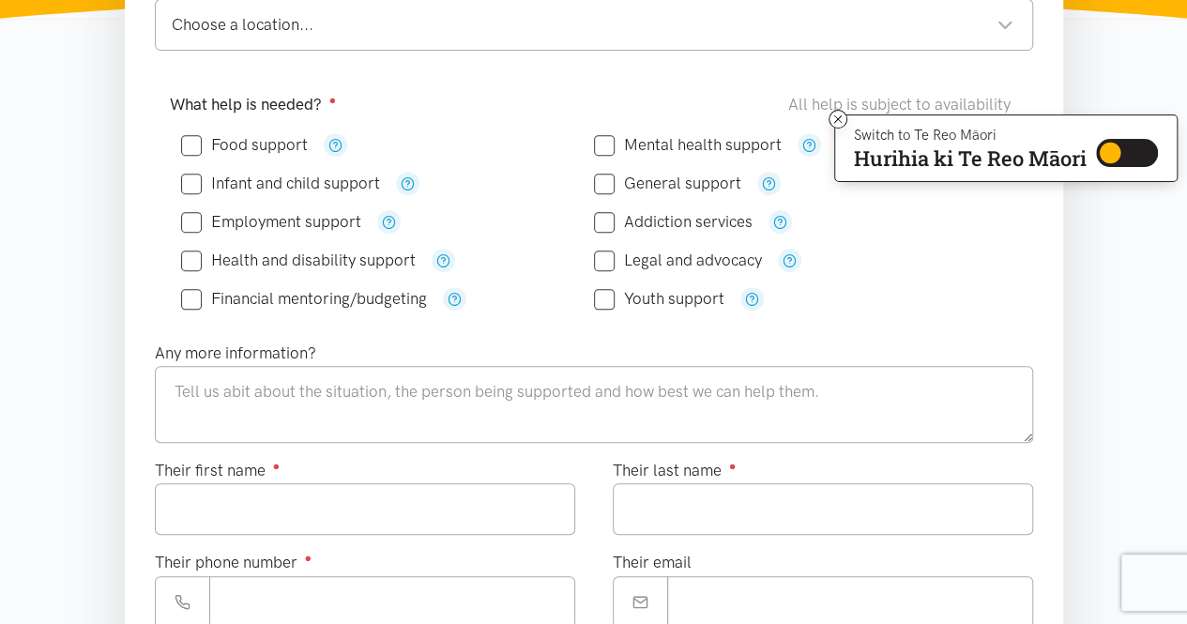
click at [187, 175] on input "Infant and child support" at bounding box center [280, 183] width 199 height 16
checkbox input "true"
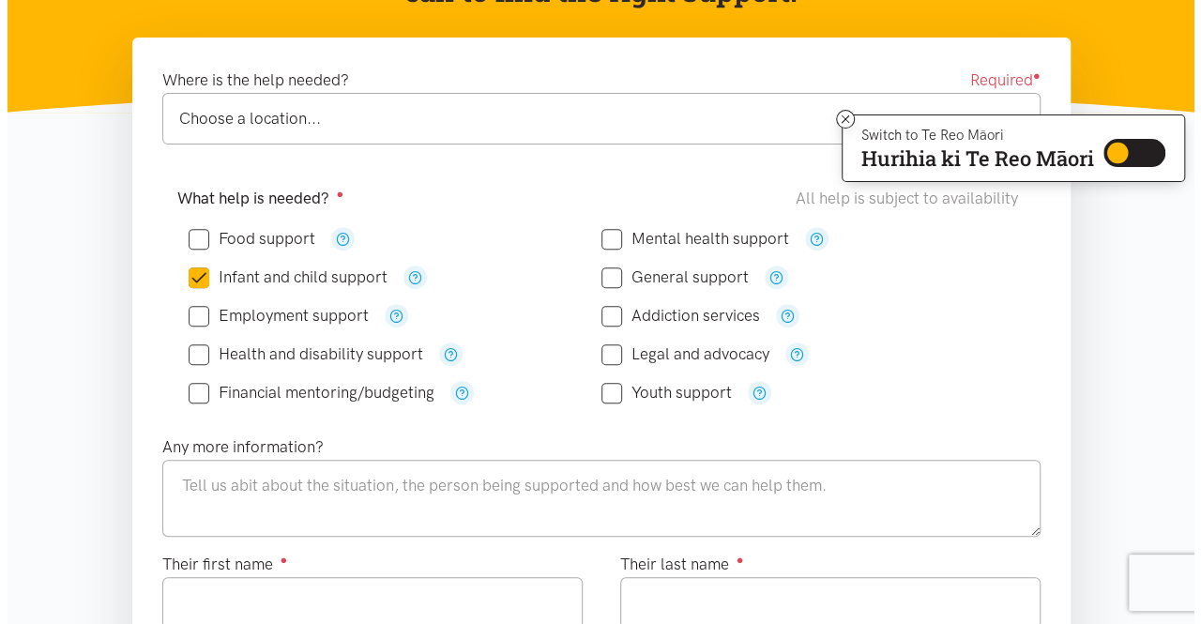
scroll to position [0, 0]
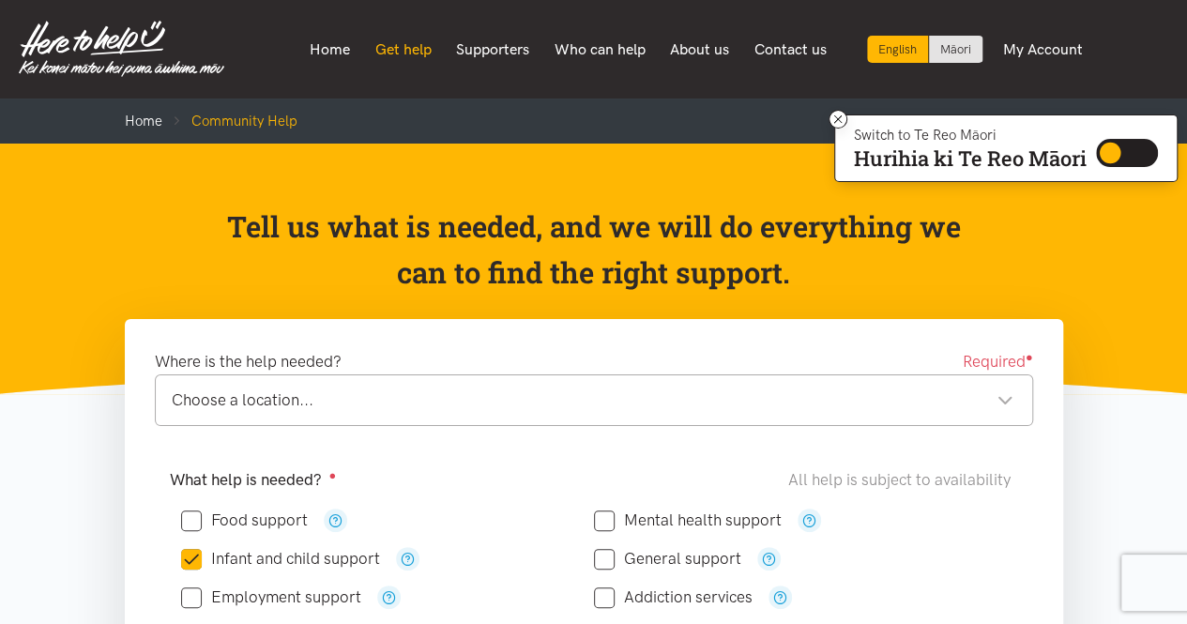
click at [396, 38] on link "Get help" at bounding box center [403, 49] width 82 height 39
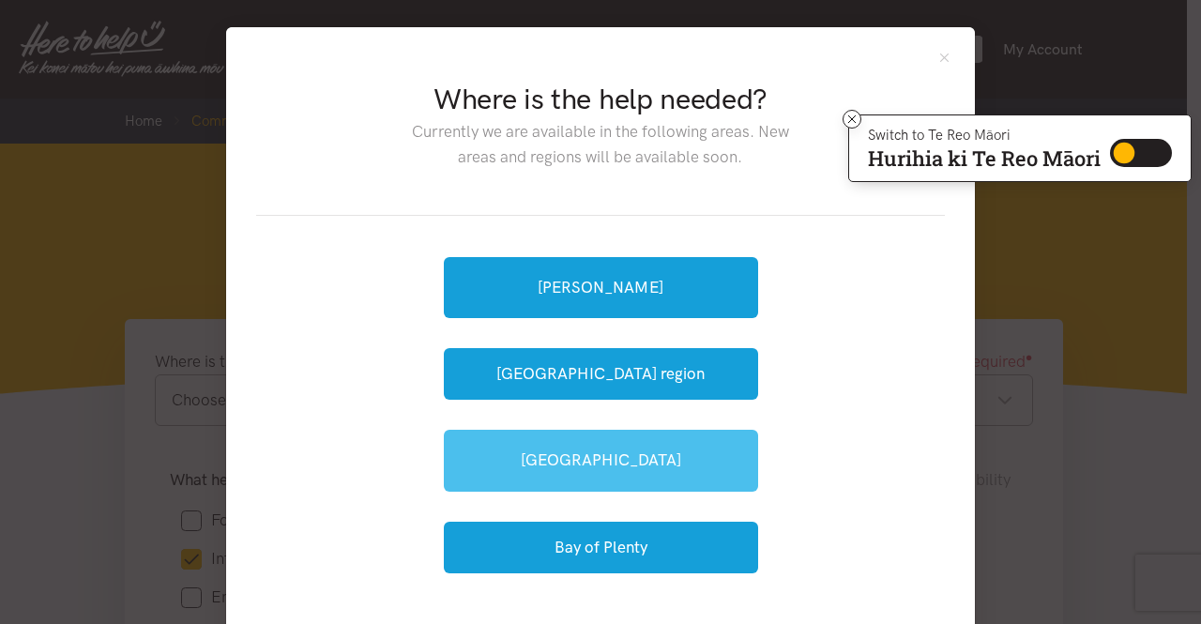
click at [561, 448] on link "[GEOGRAPHIC_DATA]" at bounding box center [601, 460] width 314 height 61
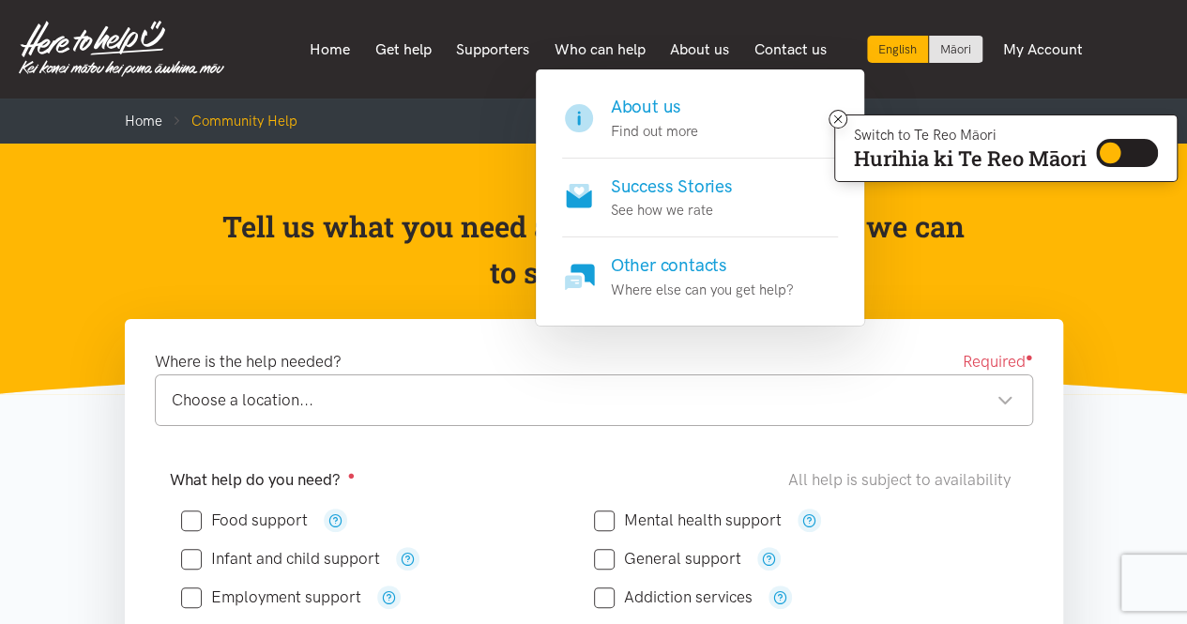
click at [642, 269] on h4 "Other contacts" at bounding box center [702, 265] width 183 height 26
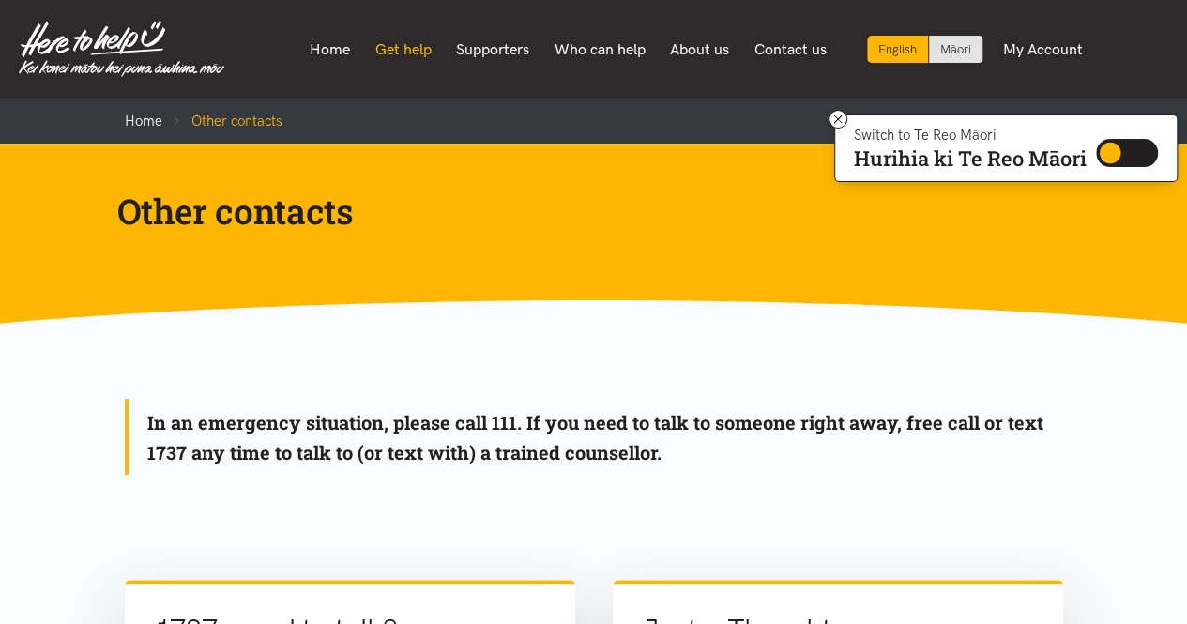
click at [404, 46] on link "Get help" at bounding box center [403, 49] width 82 height 39
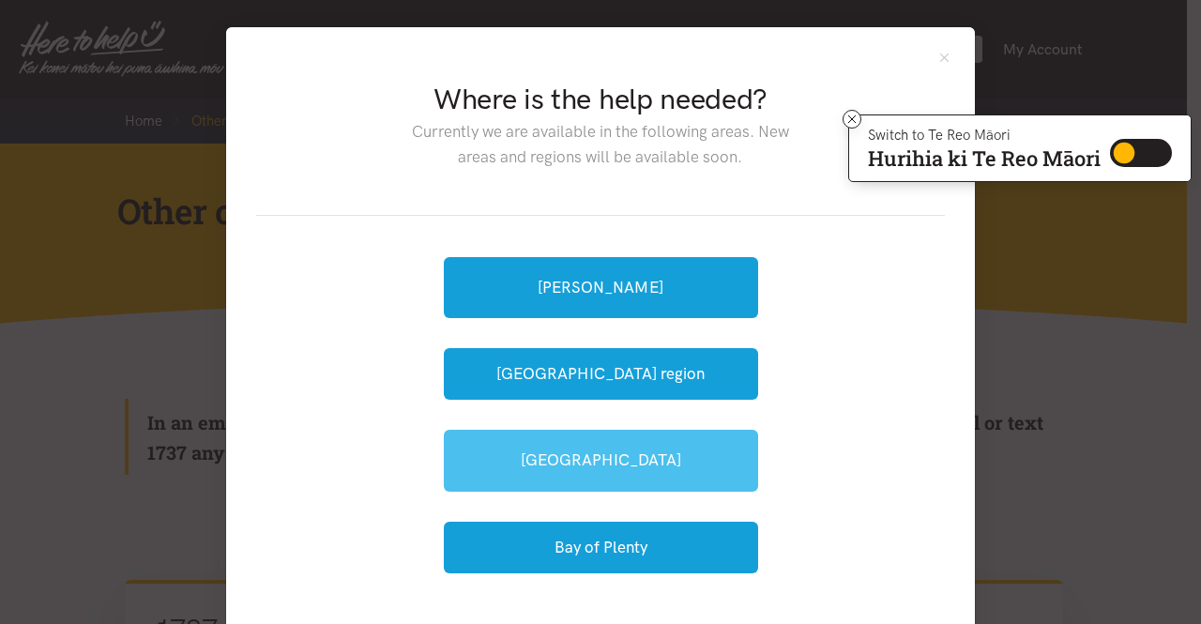
click at [592, 450] on link "[GEOGRAPHIC_DATA]" at bounding box center [601, 460] width 314 height 61
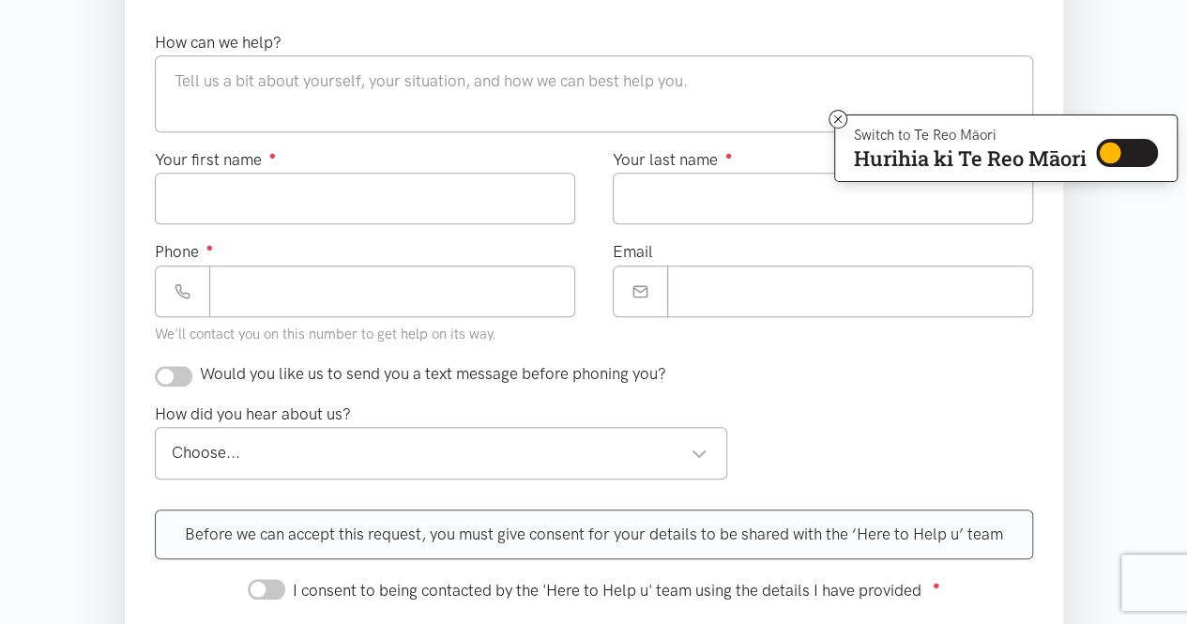
scroll to position [469, 0]
